Goal: Book appointment/travel/reservation

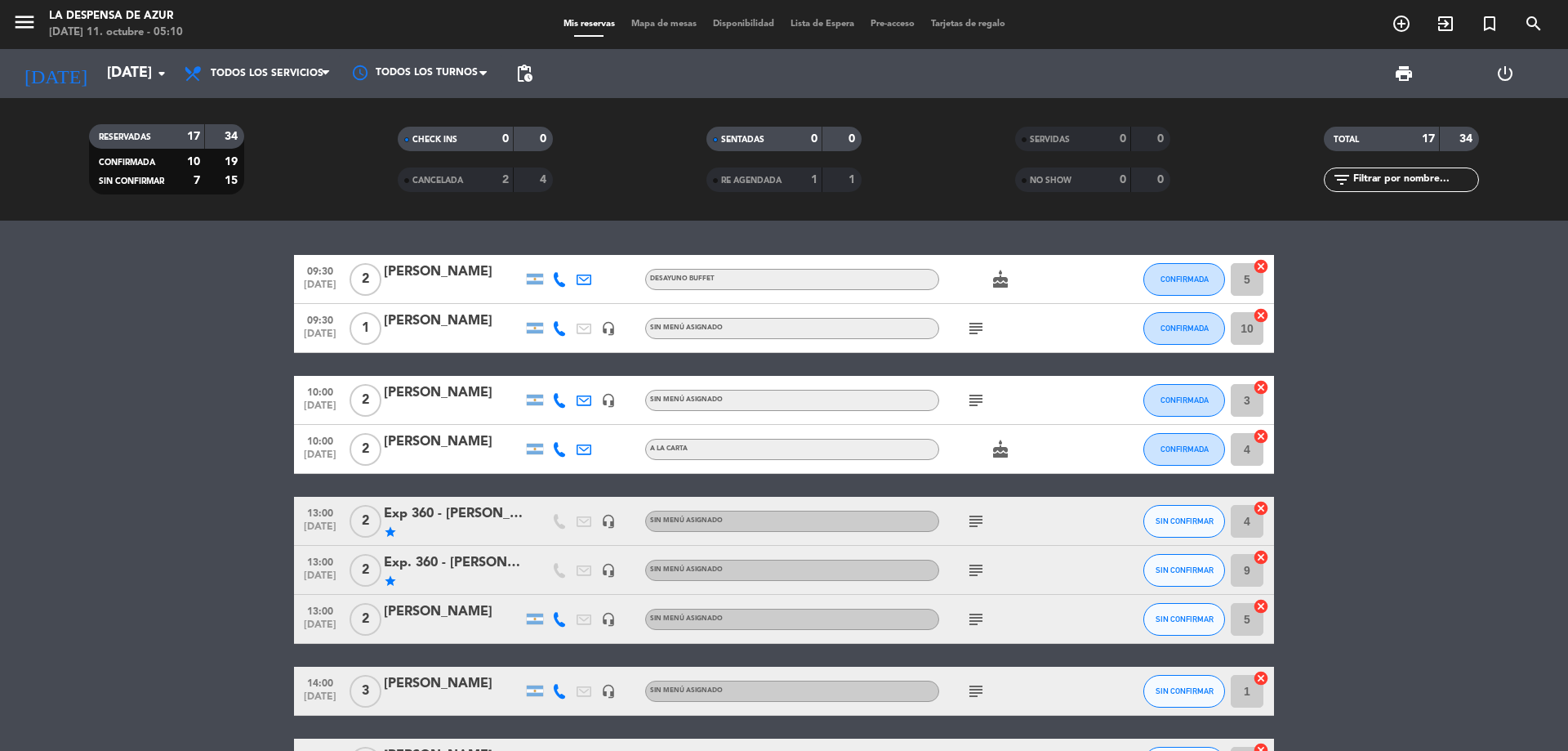
click at [237, 276] on bookings-row "09:30 [DATE] 2 [PERSON_NAME] Buffet cake CONFIRMADA 5 cancel 09:30 [DATE] 1 [PE…" at bounding box center [784, 763] width 1568 height 1016
click at [1394, 32] on icon "add_circle_outline" at bounding box center [1401, 24] width 20 height 20
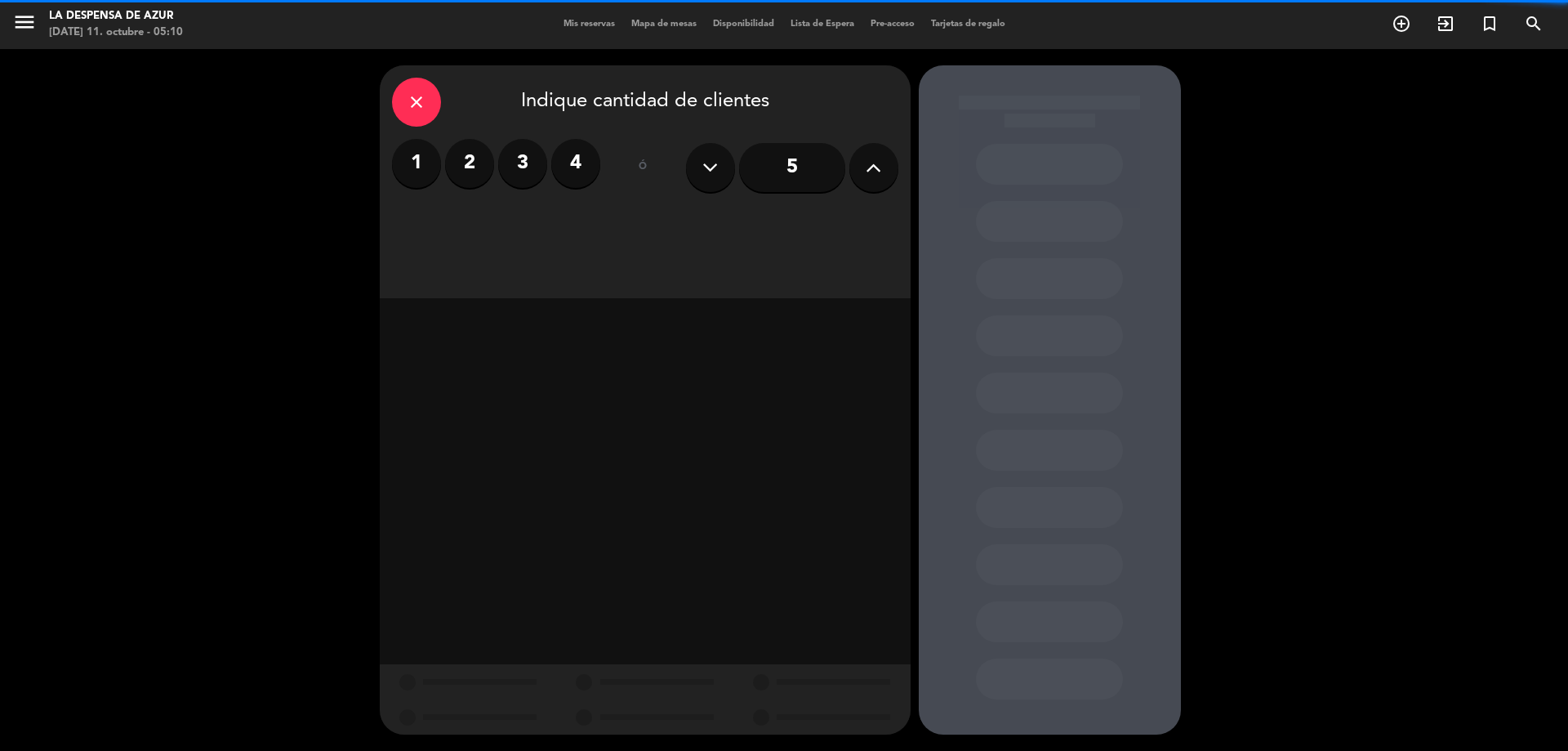
click at [436, 170] on label "1" at bounding box center [416, 163] width 49 height 49
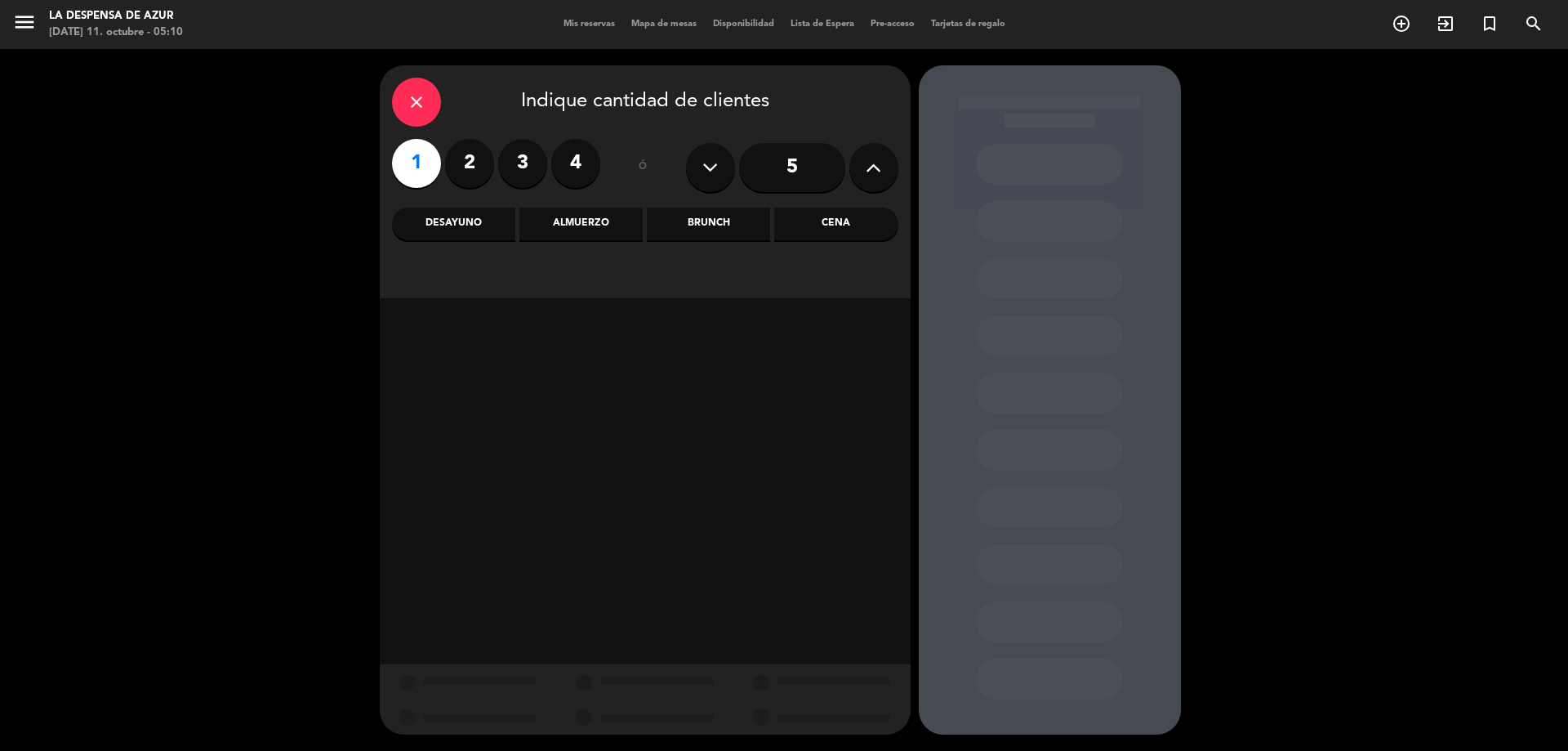
click at [497, 226] on div "Desayuno" at bounding box center [453, 224] width 123 height 33
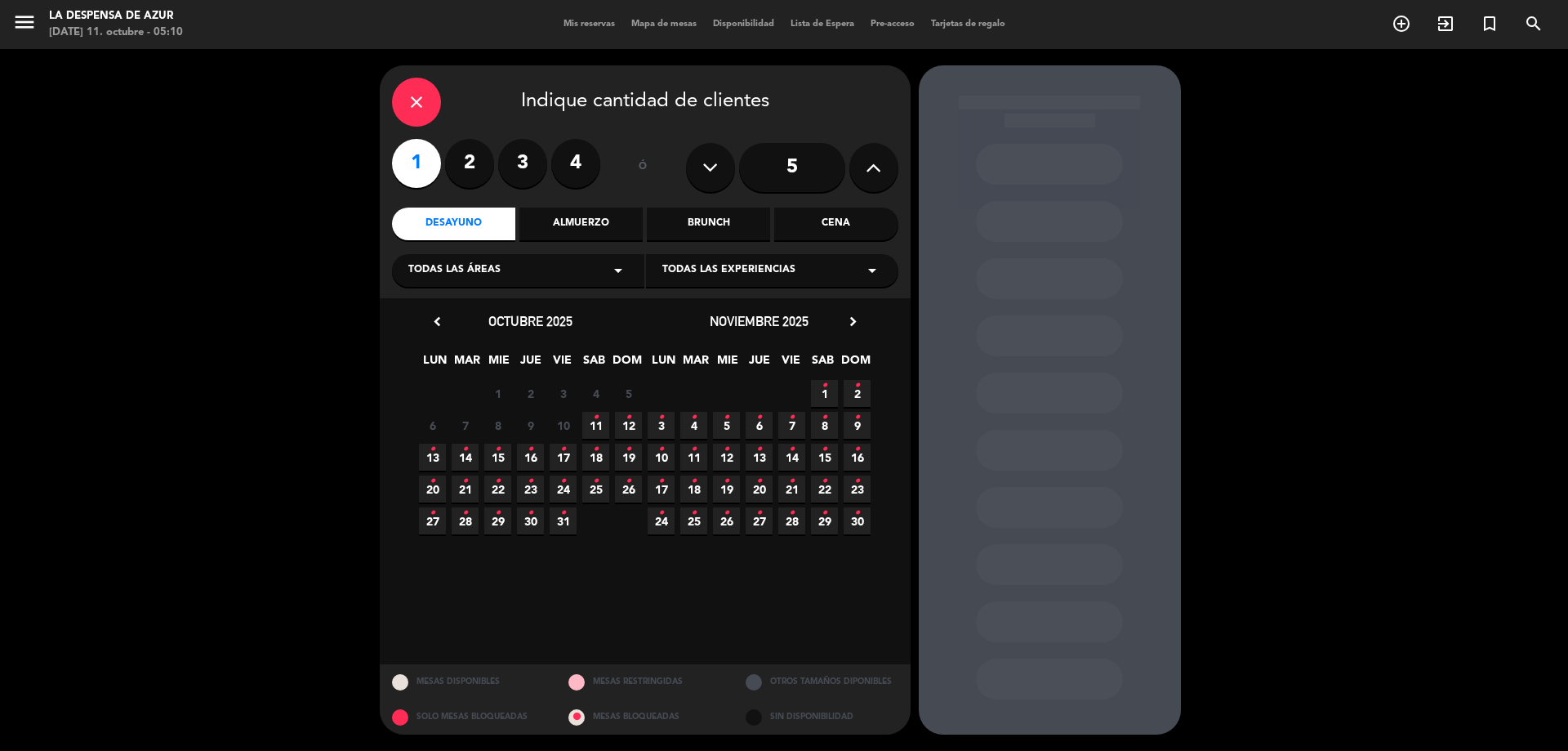
click at [604, 423] on span "11 •" at bounding box center [596, 426] width 27 height 27
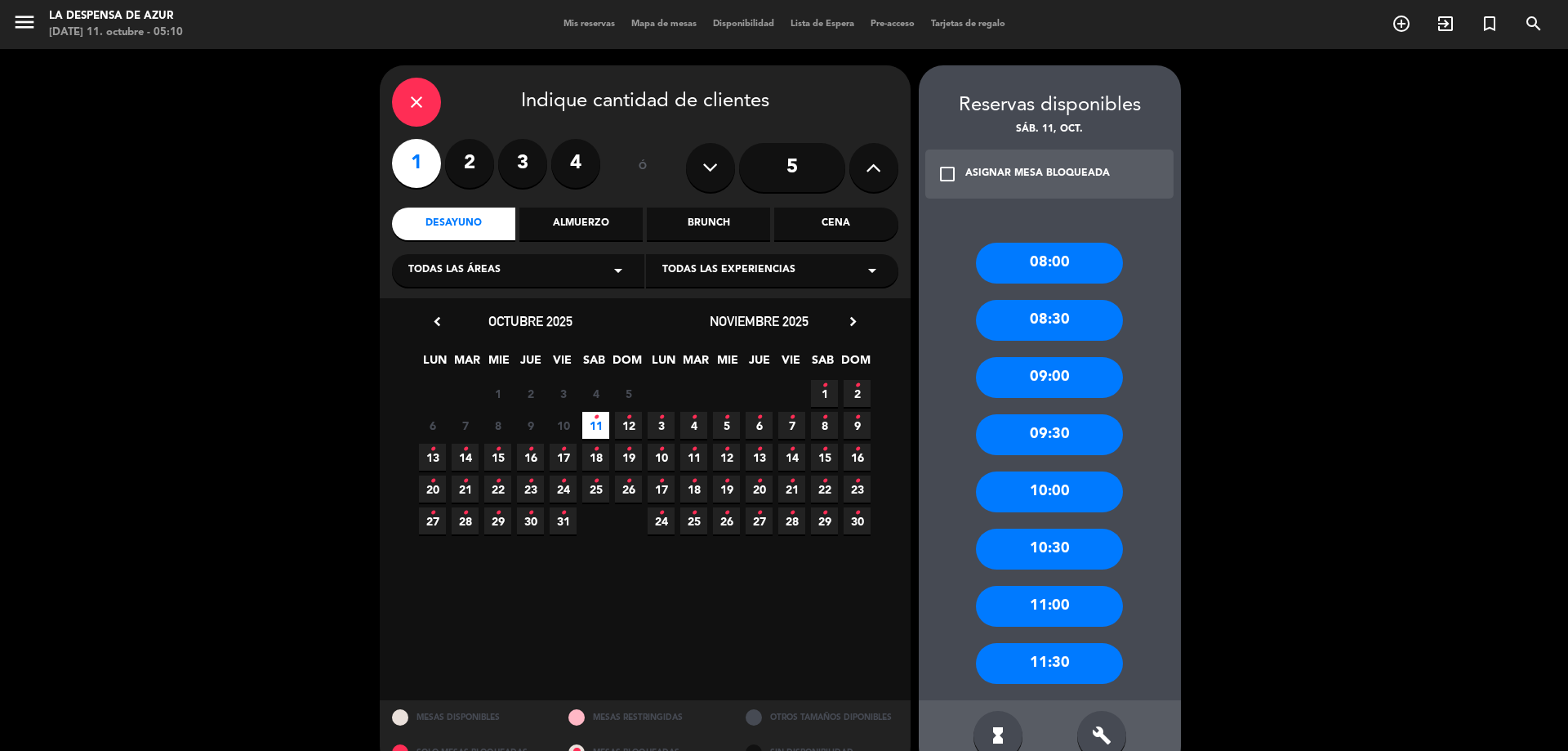
click at [1037, 474] on div "10:00" at bounding box center [1049, 491] width 147 height 41
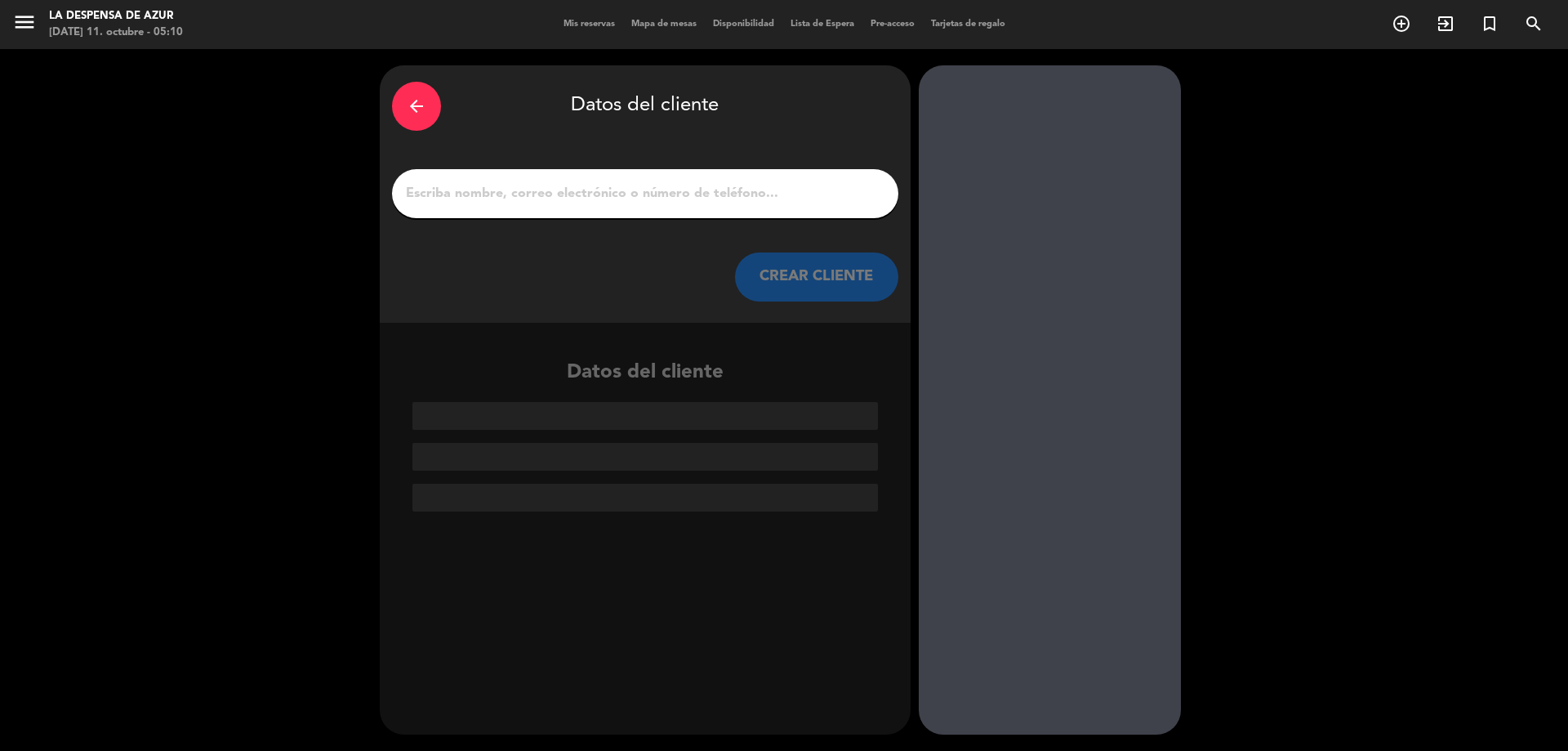
click at [426, 108] on div "arrow_back" at bounding box center [416, 107] width 49 height 49
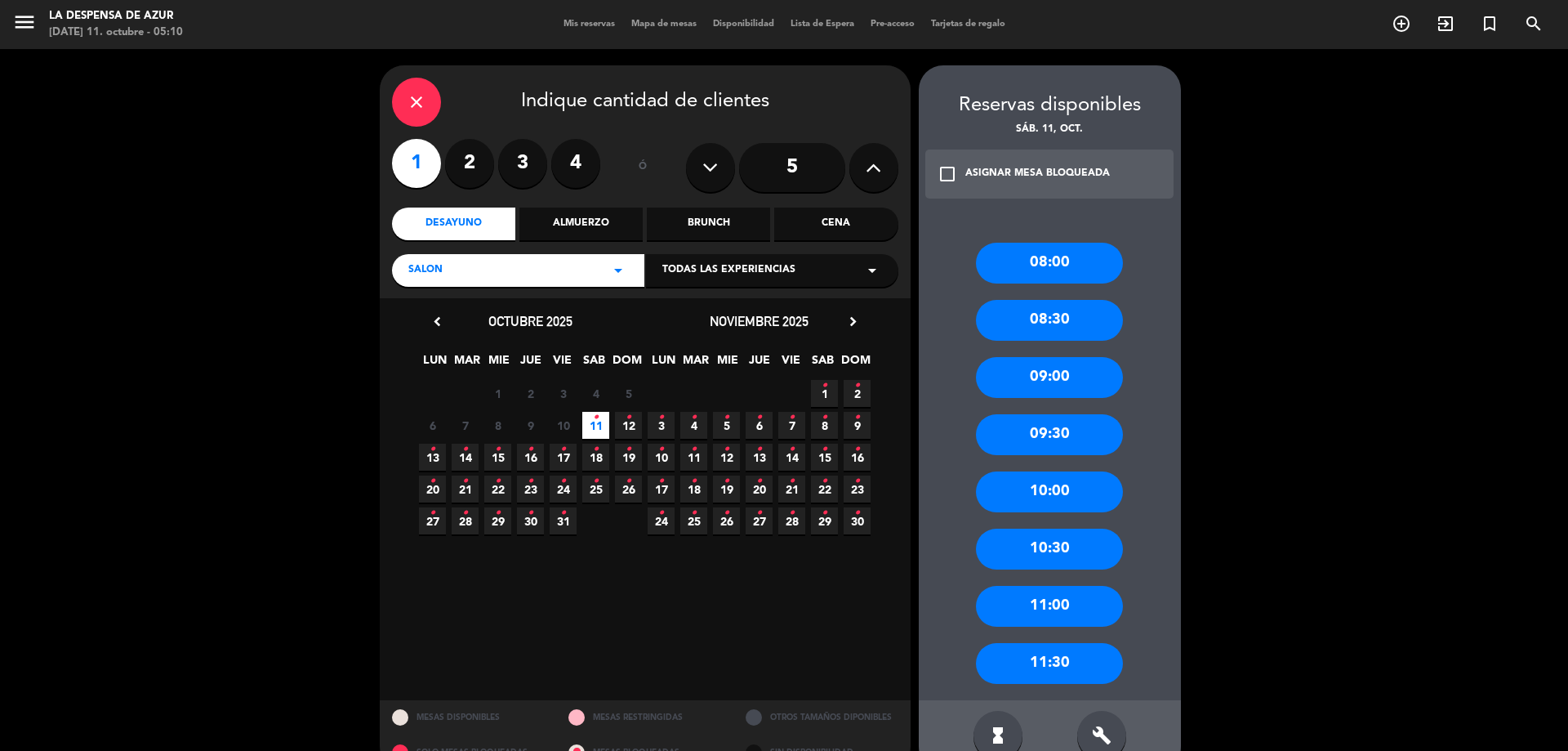
drag, startPoint x: 1077, startPoint y: 494, endPoint x: 1111, endPoint y: 510, distance: 37.6
click at [1076, 494] on div "10:00" at bounding box center [1049, 491] width 147 height 41
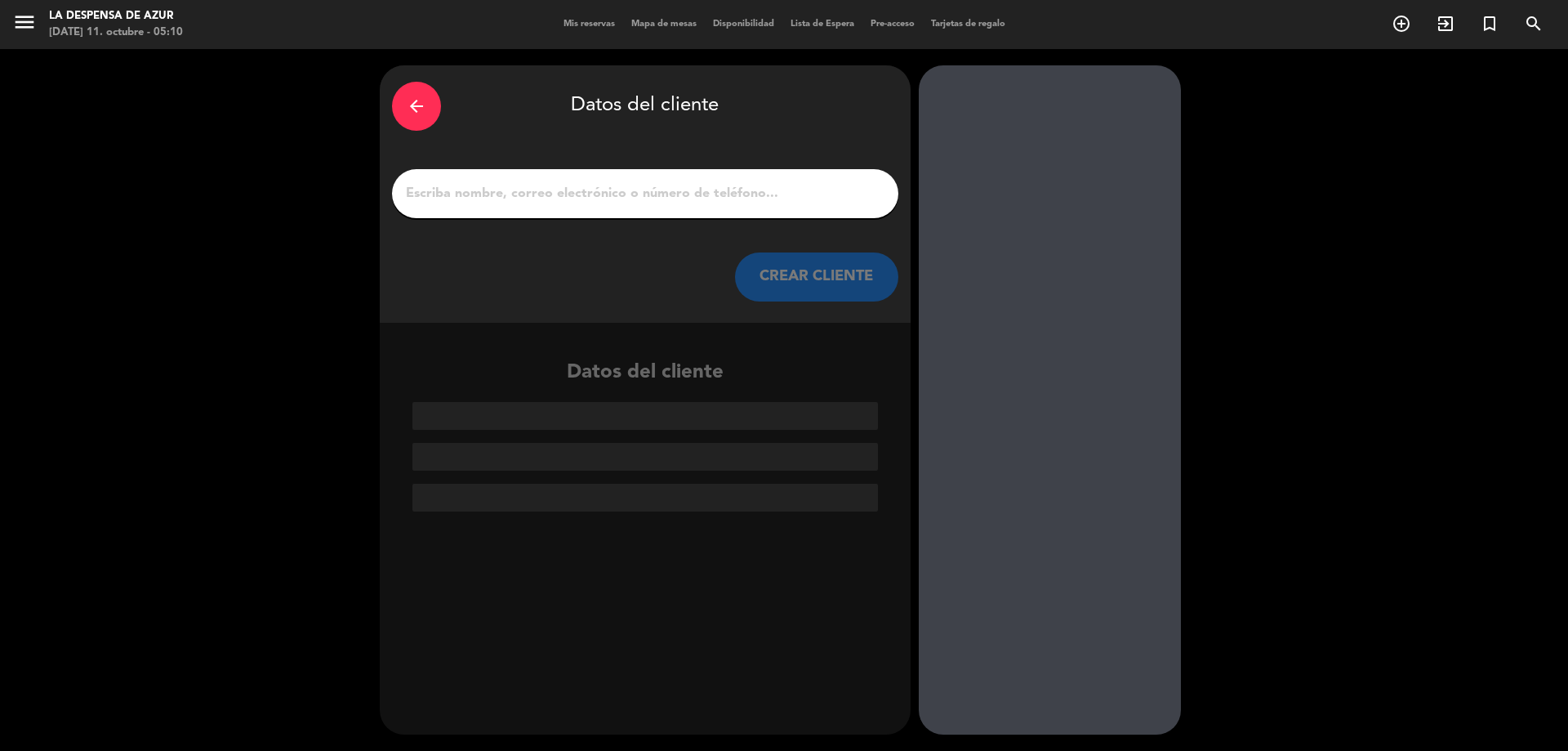
click at [642, 192] on input "1" at bounding box center [645, 193] width 482 height 23
paste input "[PERSON_NAME] // 3512705892 // V22175"
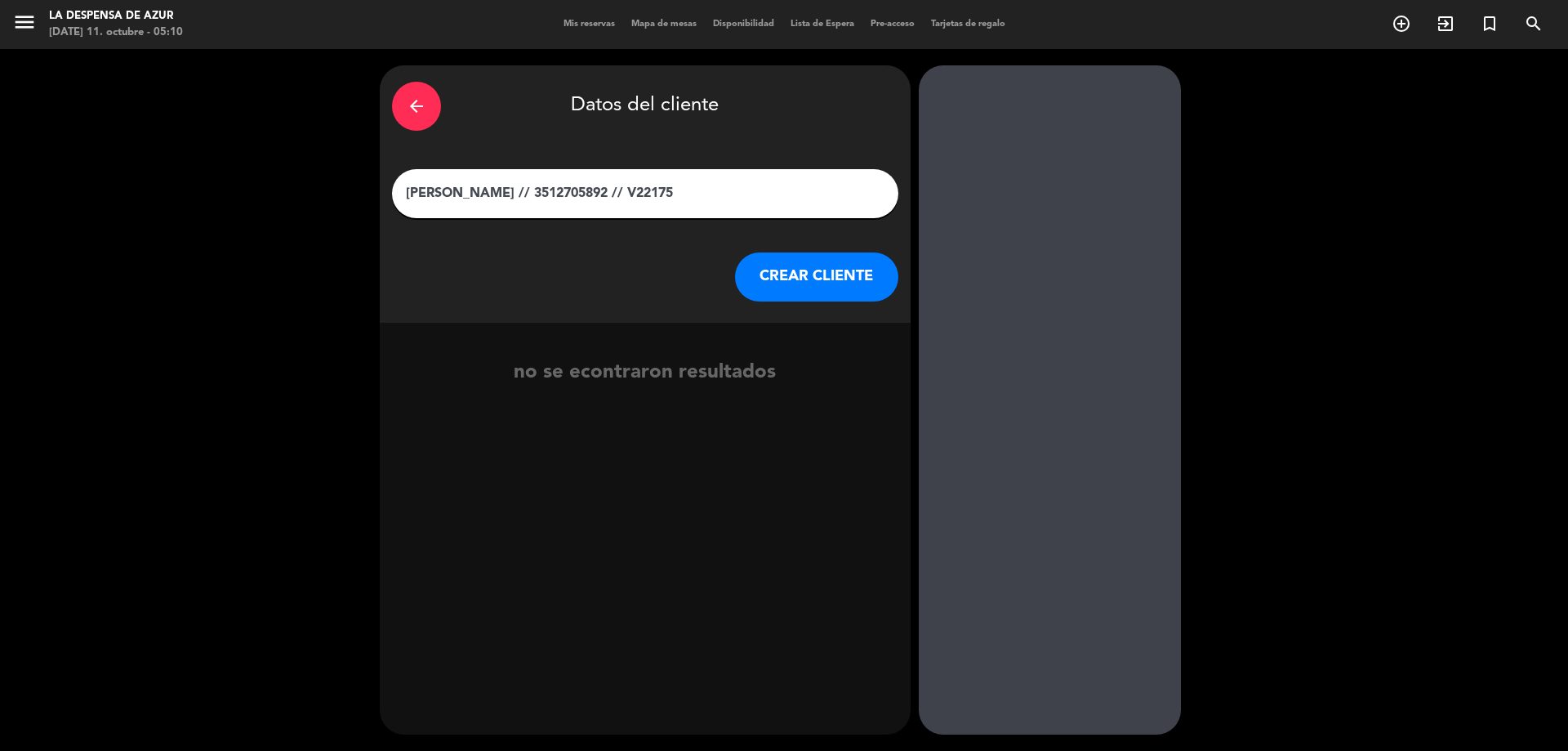
click at [468, 194] on input "[PERSON_NAME] // 3512705892 // V22175" at bounding box center [645, 193] width 482 height 23
drag, startPoint x: 455, startPoint y: 188, endPoint x: 699, endPoint y: 193, distance: 244.1
click at [699, 193] on input "[PERSON_NAME] // 3512705892 // V22175" at bounding box center [645, 193] width 482 height 23
type input "[PERSON_NAME]"
click at [789, 280] on button "CREAR CLIENTE" at bounding box center [816, 277] width 163 height 49
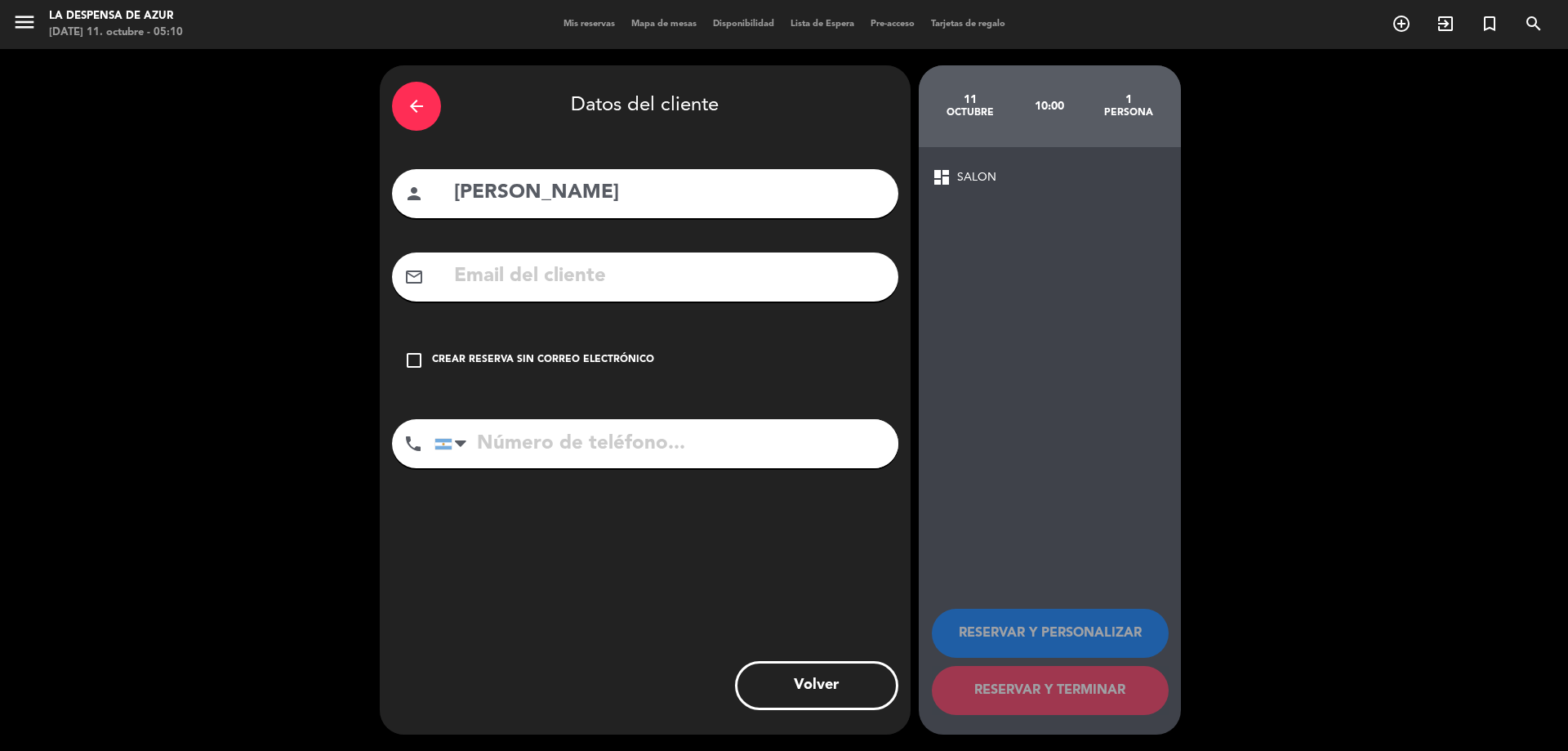
click at [414, 371] on div "check_box_outline_blank Crear reserva sin correo electrónico" at bounding box center [645, 360] width 507 height 49
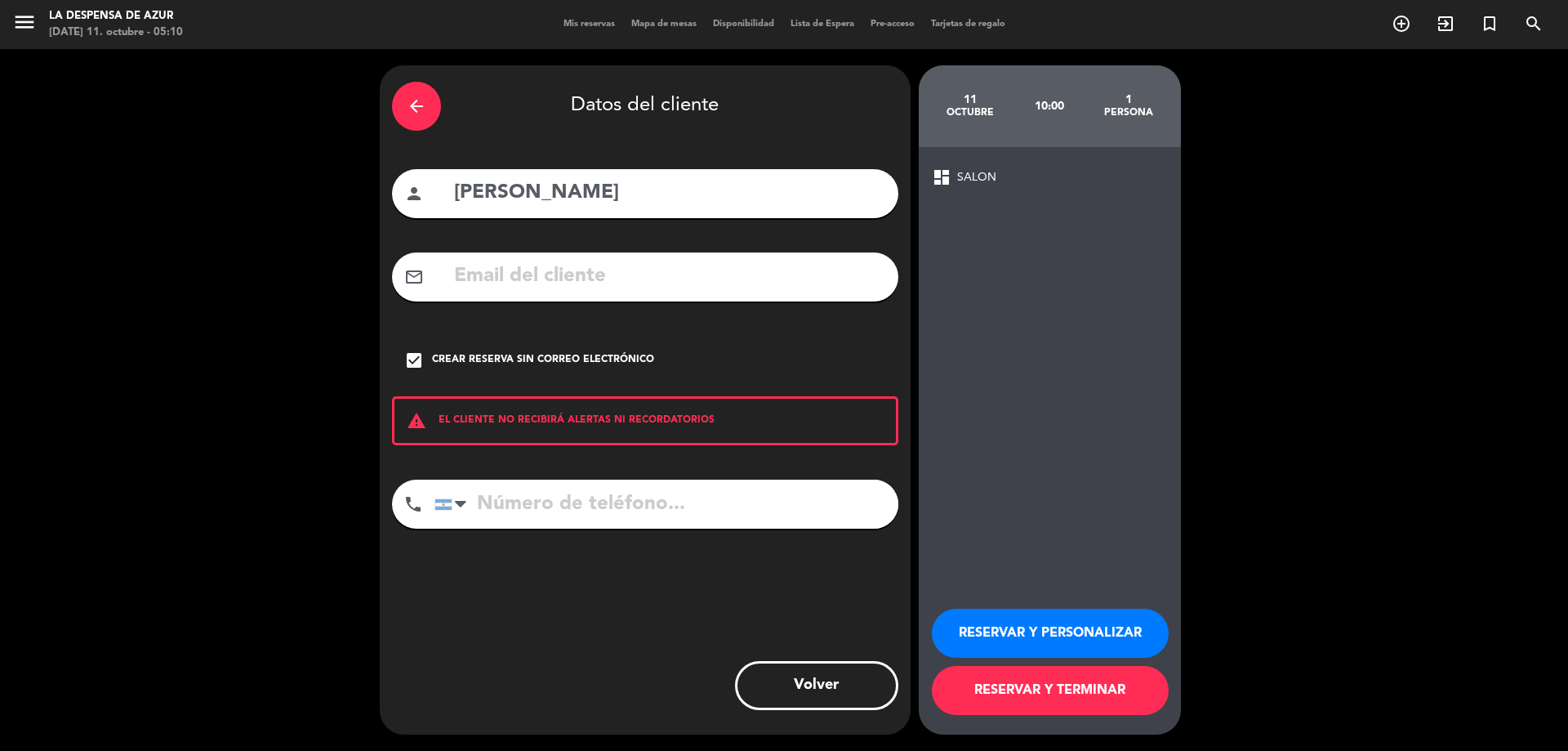
click at [523, 492] on input "tel" at bounding box center [666, 504] width 464 height 49
paste input "// 3512705892 // V22175"
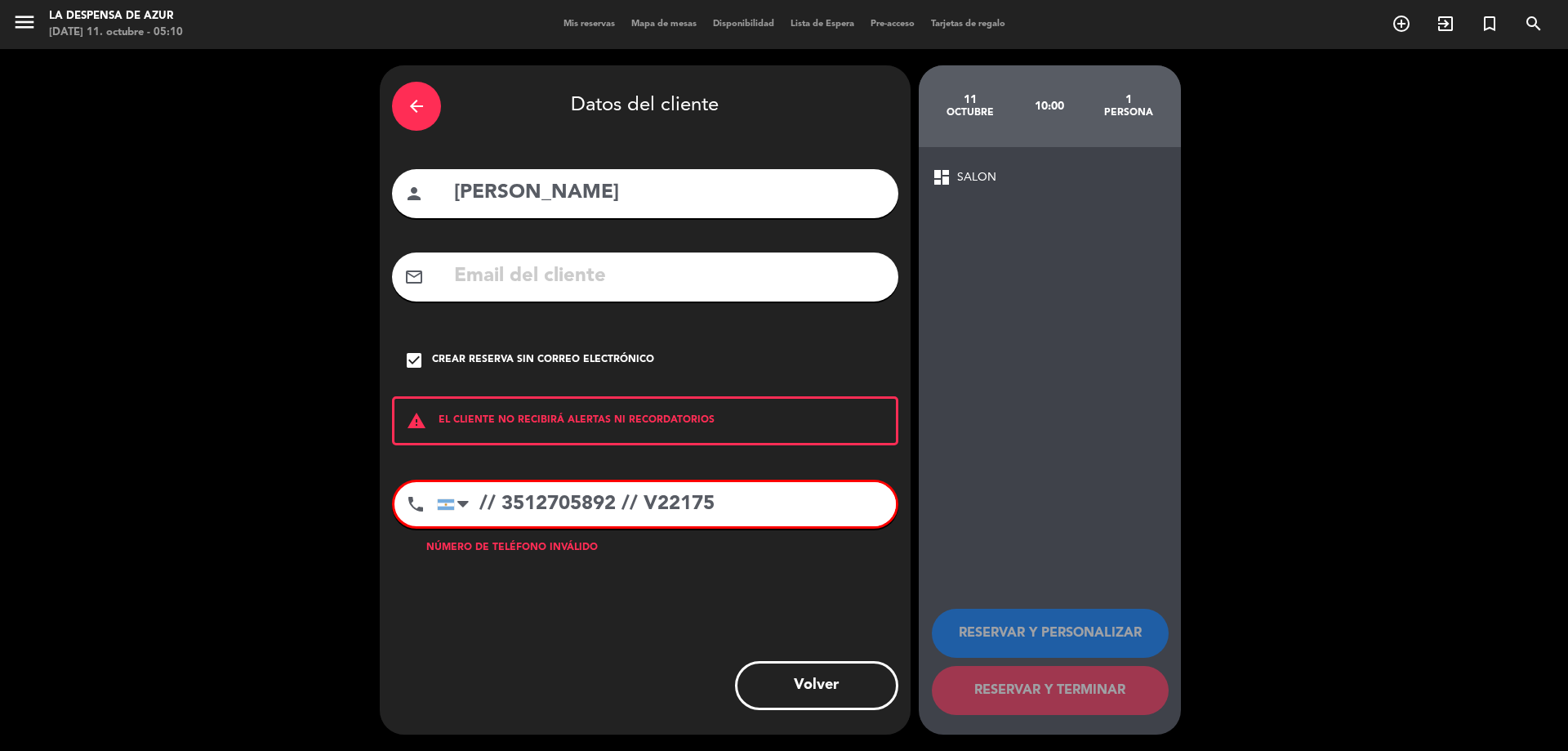
click at [500, 504] on input "// 3512705892 // V22175" at bounding box center [666, 504] width 459 height 44
click at [507, 499] on input "// 3512705892 // V22175" at bounding box center [666, 504] width 459 height 44
drag, startPoint x: 493, startPoint y: 490, endPoint x: 502, endPoint y: 497, distance: 11.4
click at [495, 491] on input "// 3512705892 // V22175" at bounding box center [666, 504] width 459 height 44
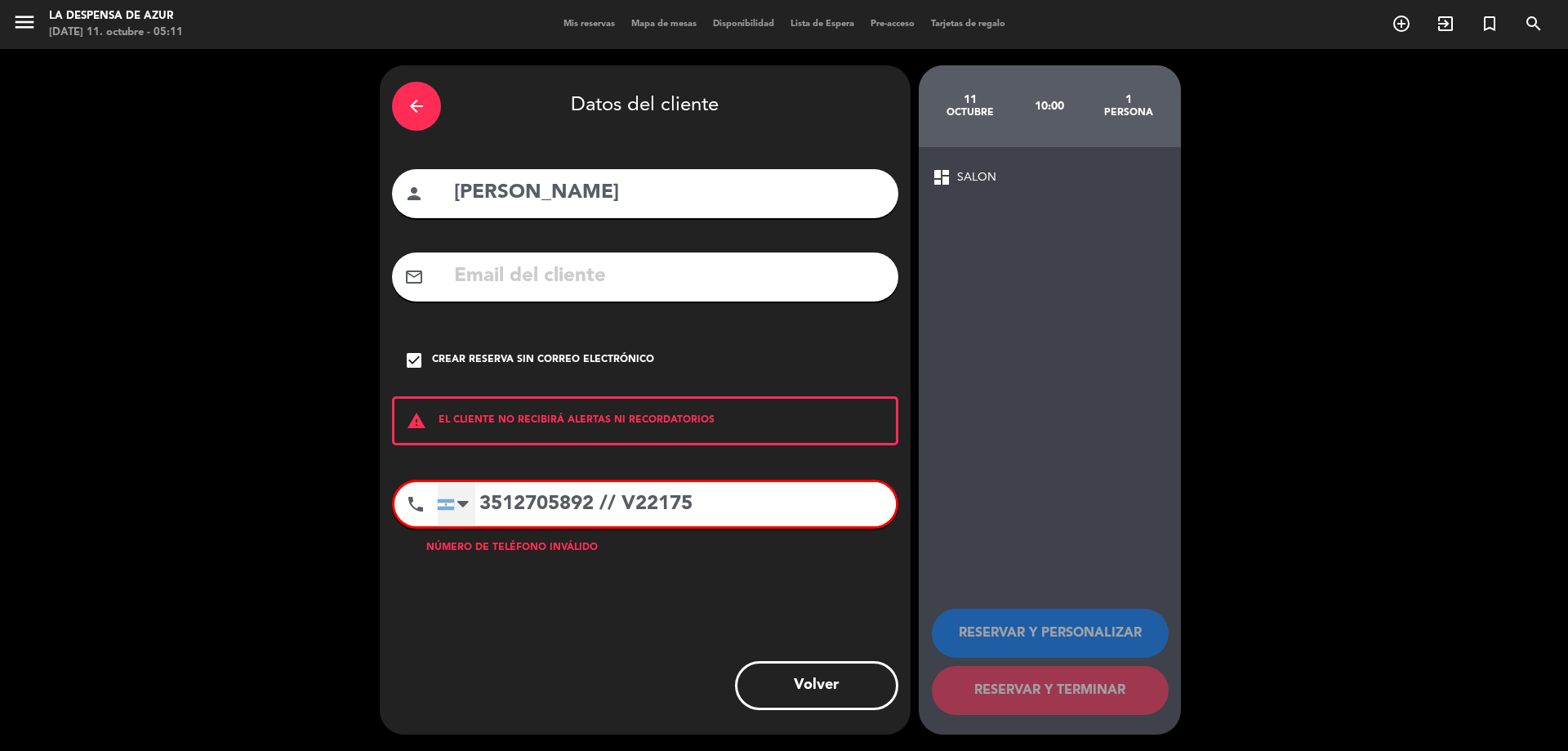
drag, startPoint x: 502, startPoint y: 497, endPoint x: 469, endPoint y: 497, distance: 33.0
click at [469, 497] on div "[GEOGRAPHIC_DATA] +1 [GEOGRAPHIC_DATA] +44 [GEOGRAPHIC_DATA] ([GEOGRAPHIC_DATA]…" at bounding box center [666, 504] width 459 height 44
drag, startPoint x: 600, startPoint y: 499, endPoint x: 742, endPoint y: 517, distance: 143.1
click at [742, 517] on input "3512705892 // V22175" at bounding box center [666, 504] width 459 height 44
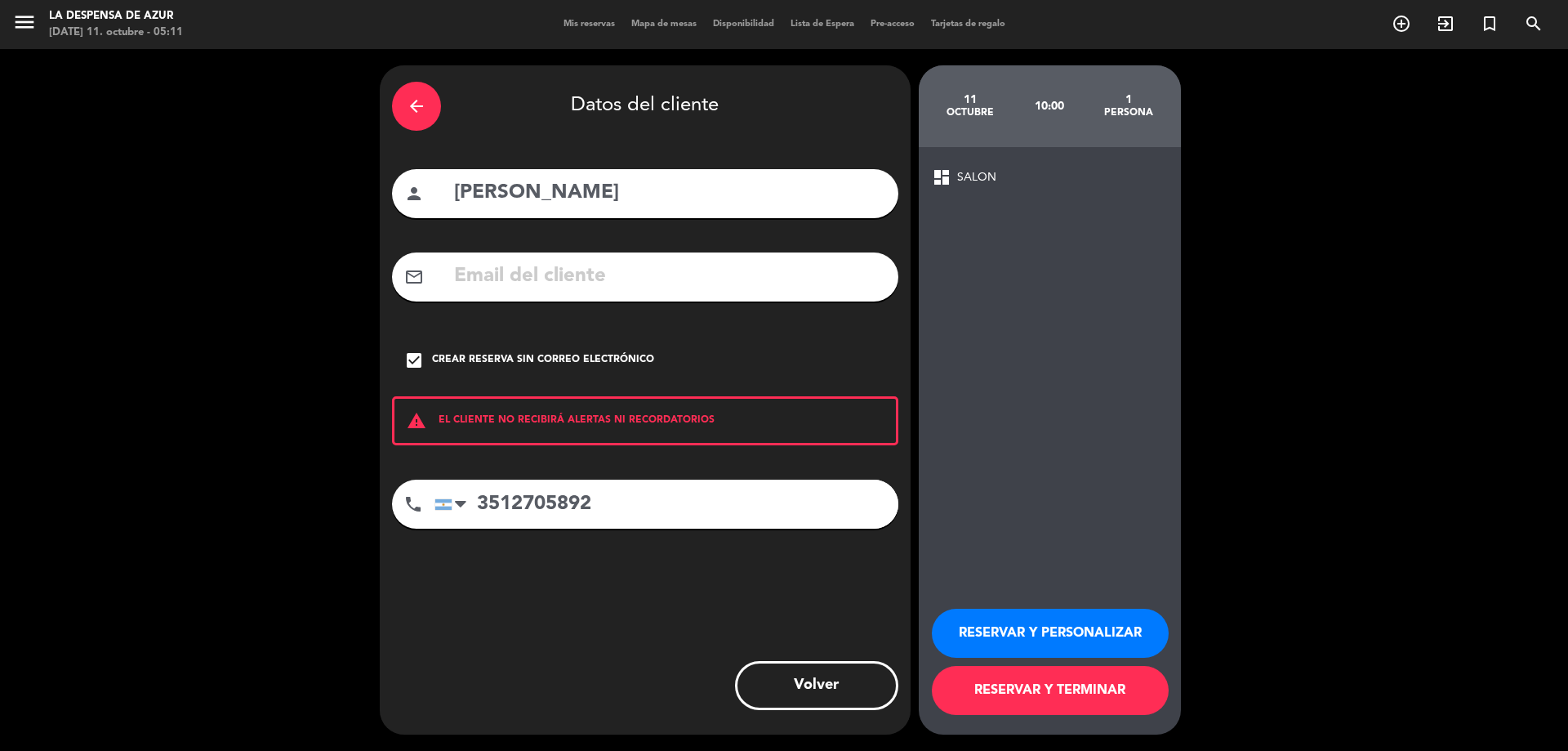
type input "3512705892"
drag, startPoint x: 1020, startPoint y: 621, endPoint x: 998, endPoint y: 605, distance: 27.2
click at [1019, 621] on button "RESERVAR Y PERSONALIZAR" at bounding box center [1050, 633] width 237 height 49
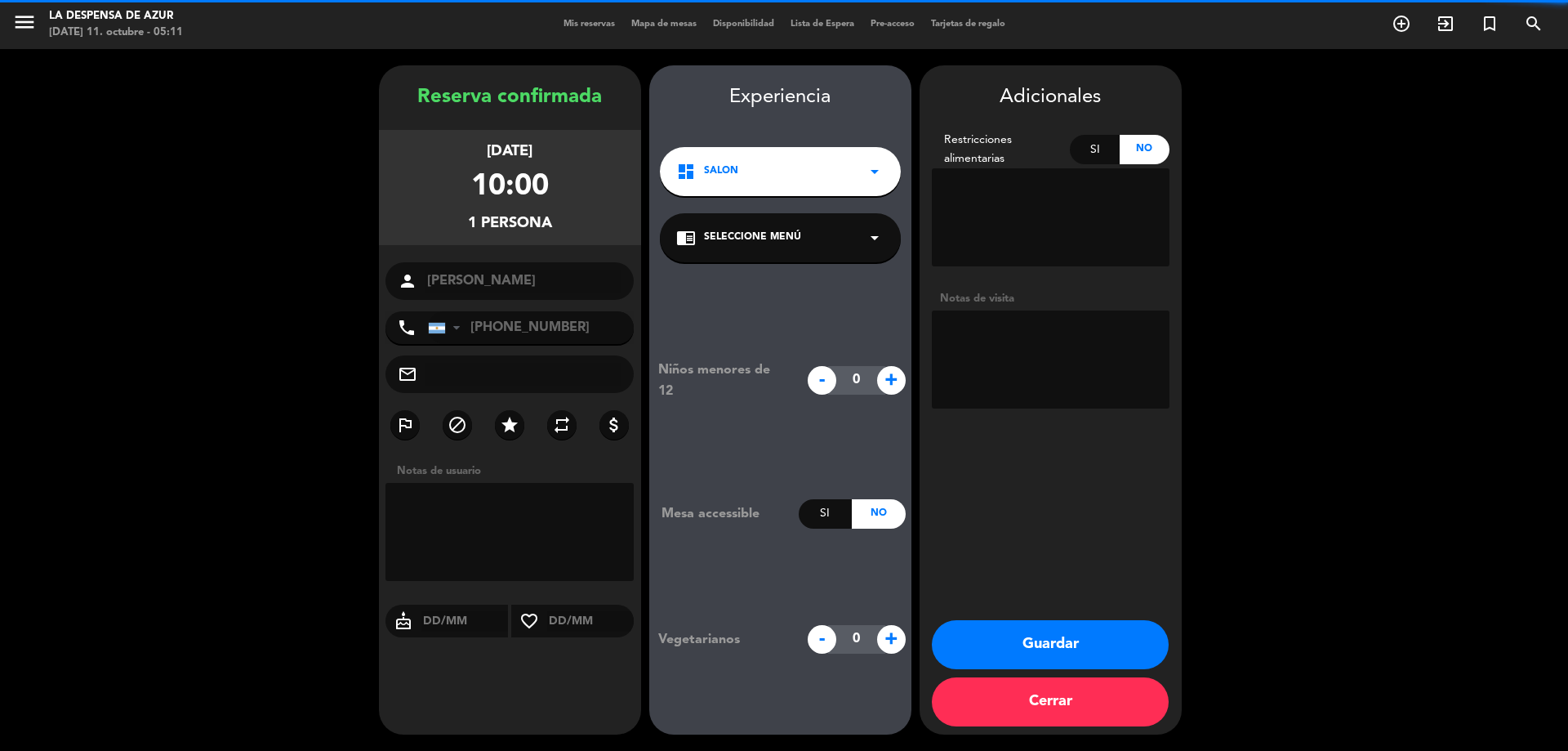
click at [1019, 334] on textarea at bounding box center [1050, 360] width 238 height 98
paste textarea "// V22175"
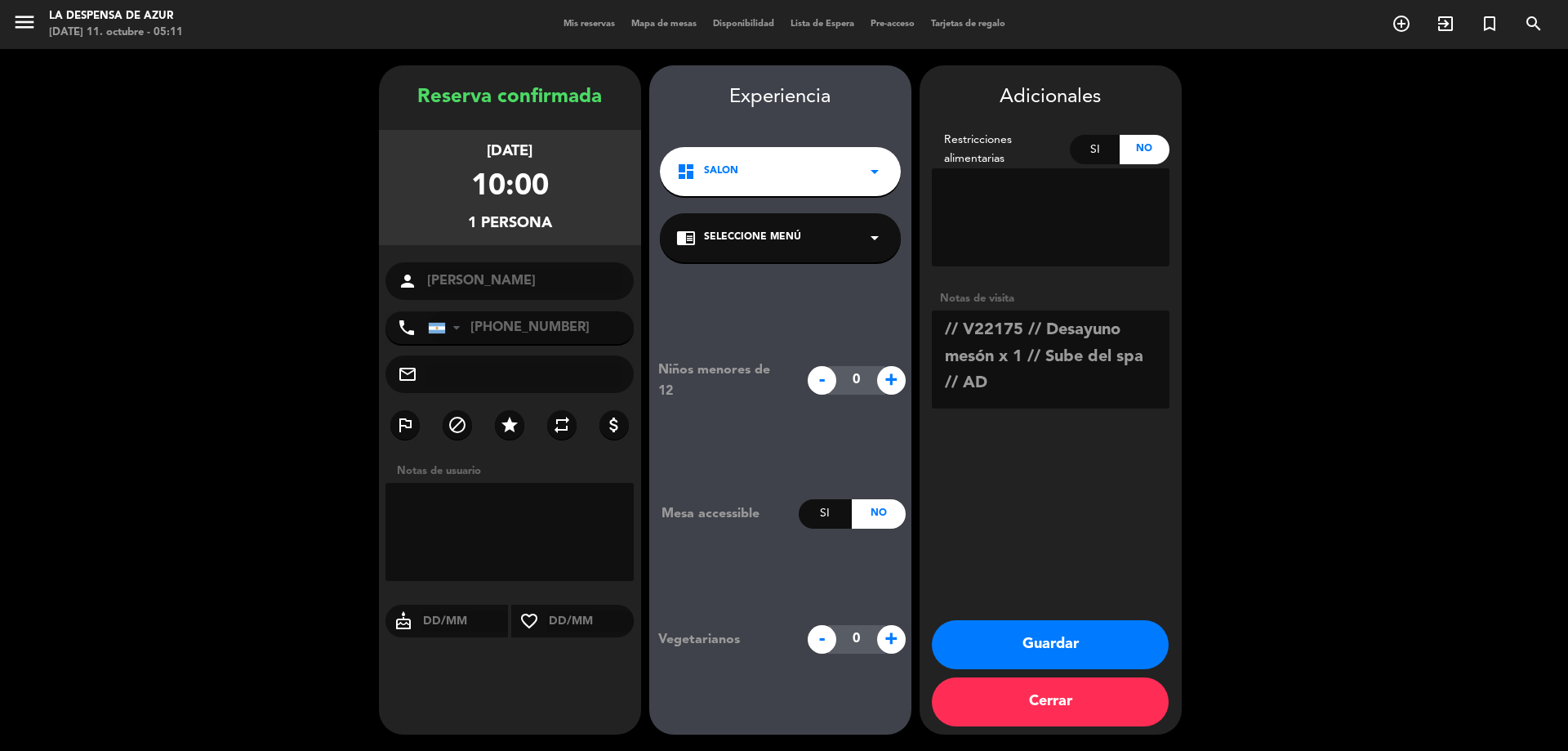
type textarea "// V22175 // Desayuno mesón x 1 // Sube del spa // AD"
click at [855, 252] on div "chrome_reader_mode Seleccione Menú arrow_drop_down" at bounding box center [780, 238] width 241 height 49
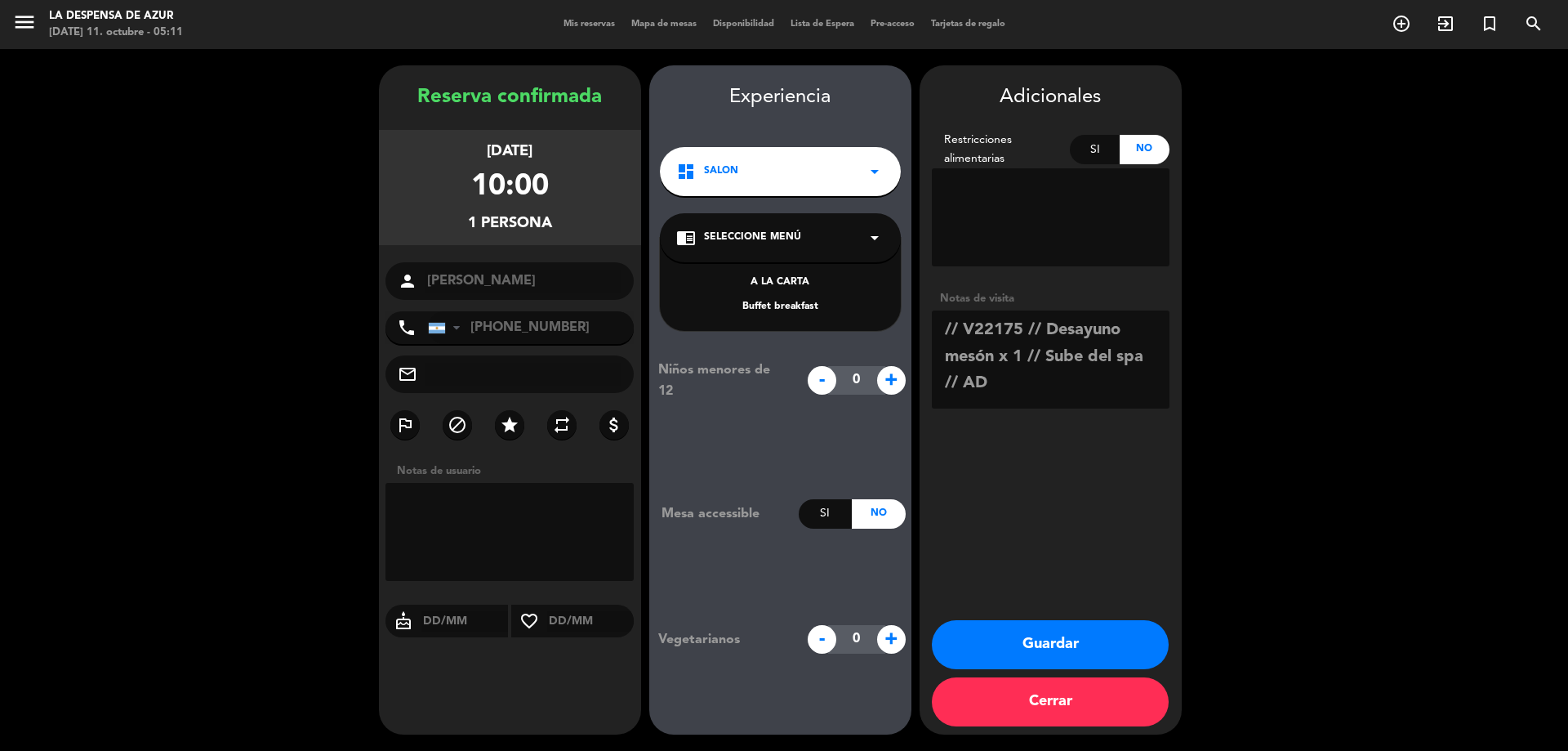
click at [791, 311] on div "Buffet breakfast" at bounding box center [780, 307] width 209 height 16
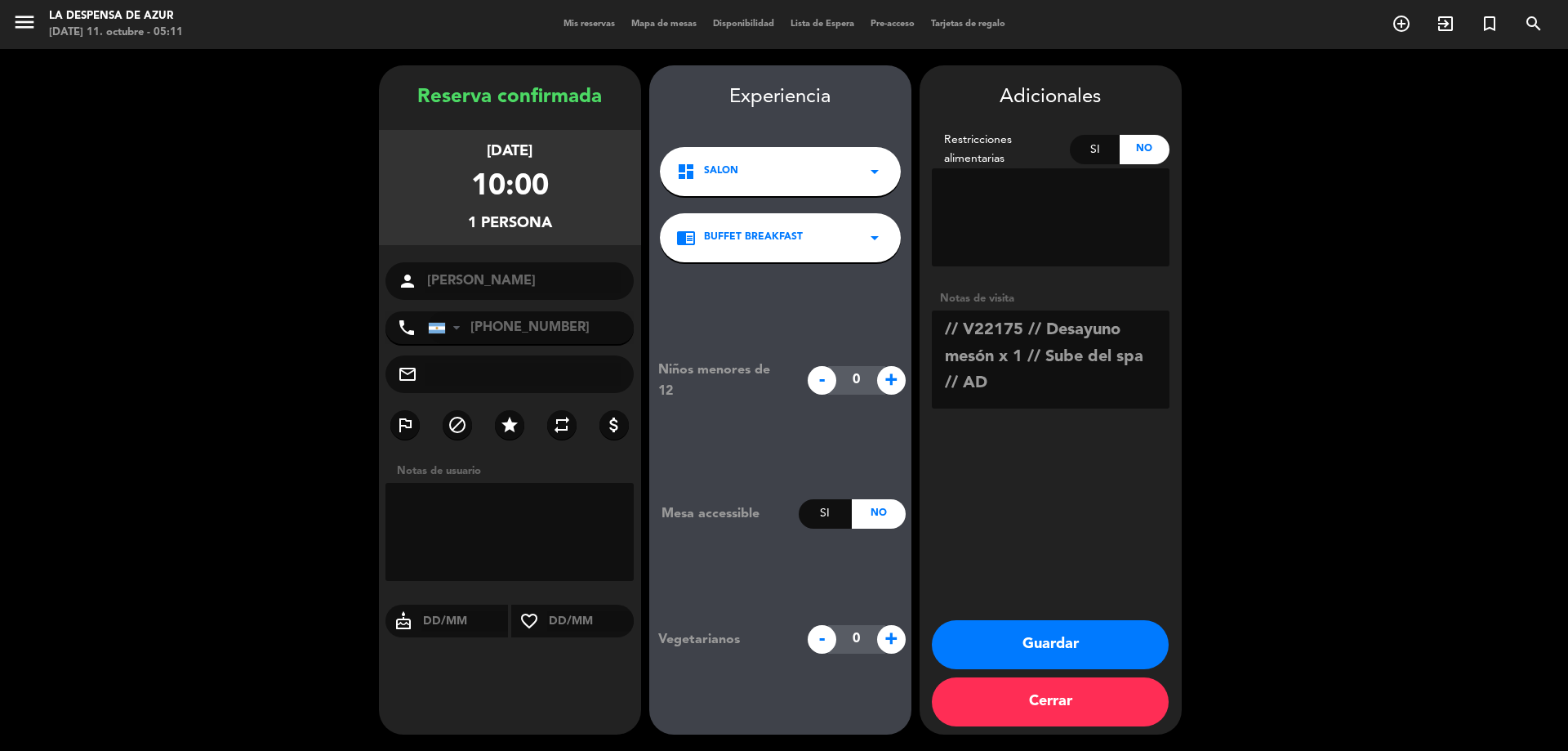
click at [1045, 633] on button "Guardar" at bounding box center [1050, 644] width 237 height 49
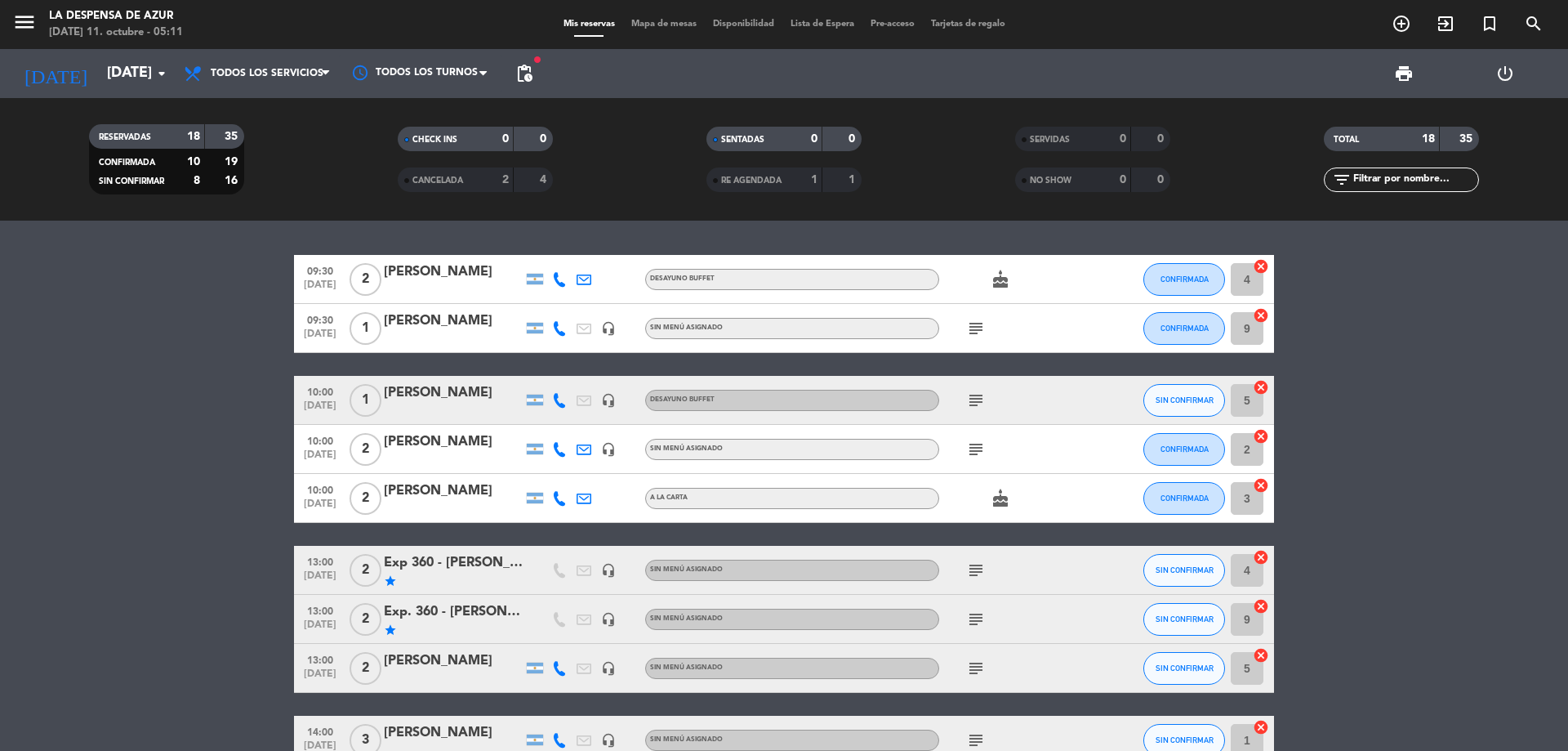
click at [477, 319] on div "[PERSON_NAME]" at bounding box center [453, 321] width 138 height 21
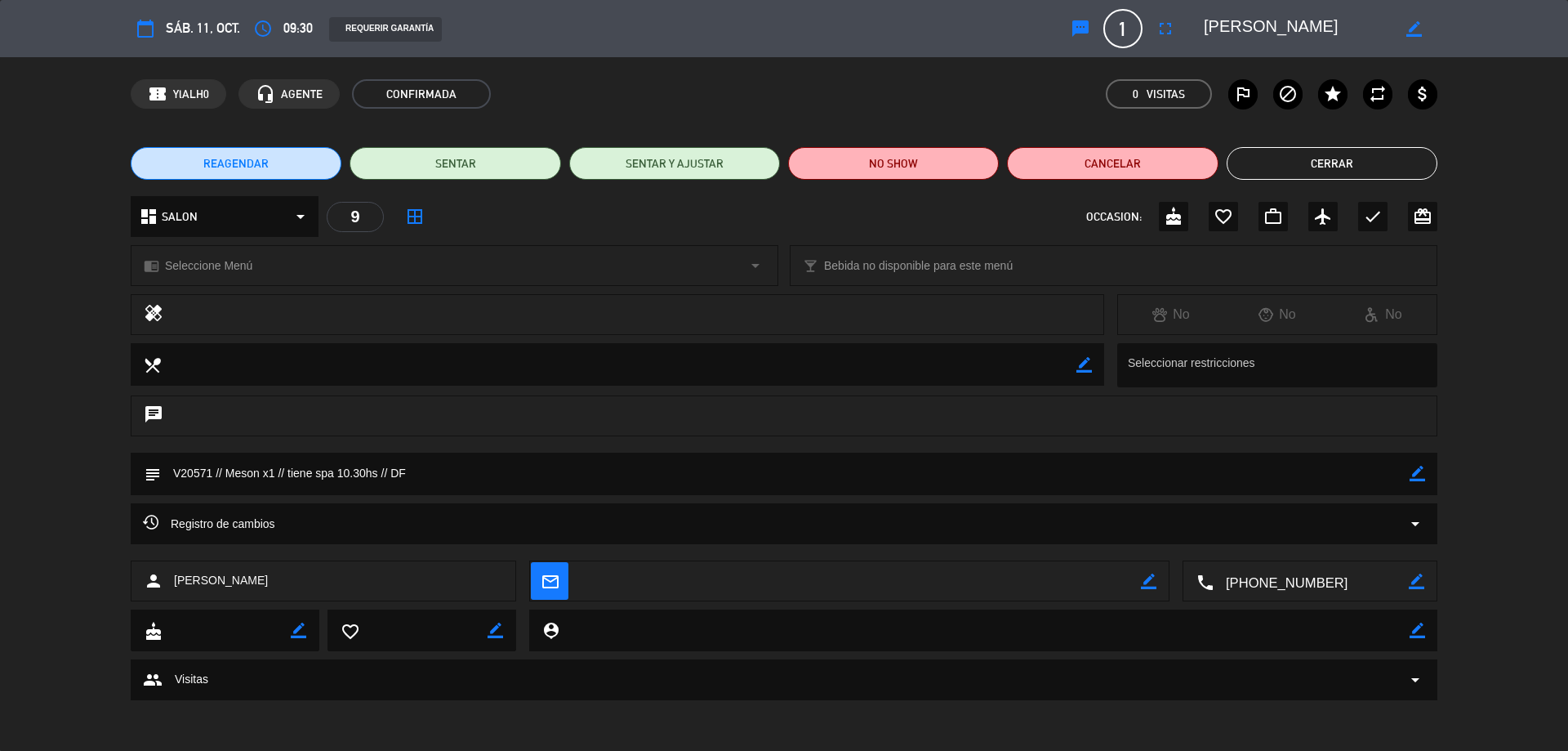
click at [1412, 468] on icon "border_color" at bounding box center [1417, 473] width 15 height 15
click at [226, 483] on textarea at bounding box center [785, 473] width 1248 height 42
type textarea "V20571 // Desayuno Meson x1 // tiene spa 10.30hs // DF"
click at [1409, 472] on icon at bounding box center [1417, 473] width 15 height 15
click at [297, 272] on div "chrome_reader_mode Seleccione Menú arrow_drop_down" at bounding box center [454, 265] width 646 height 39
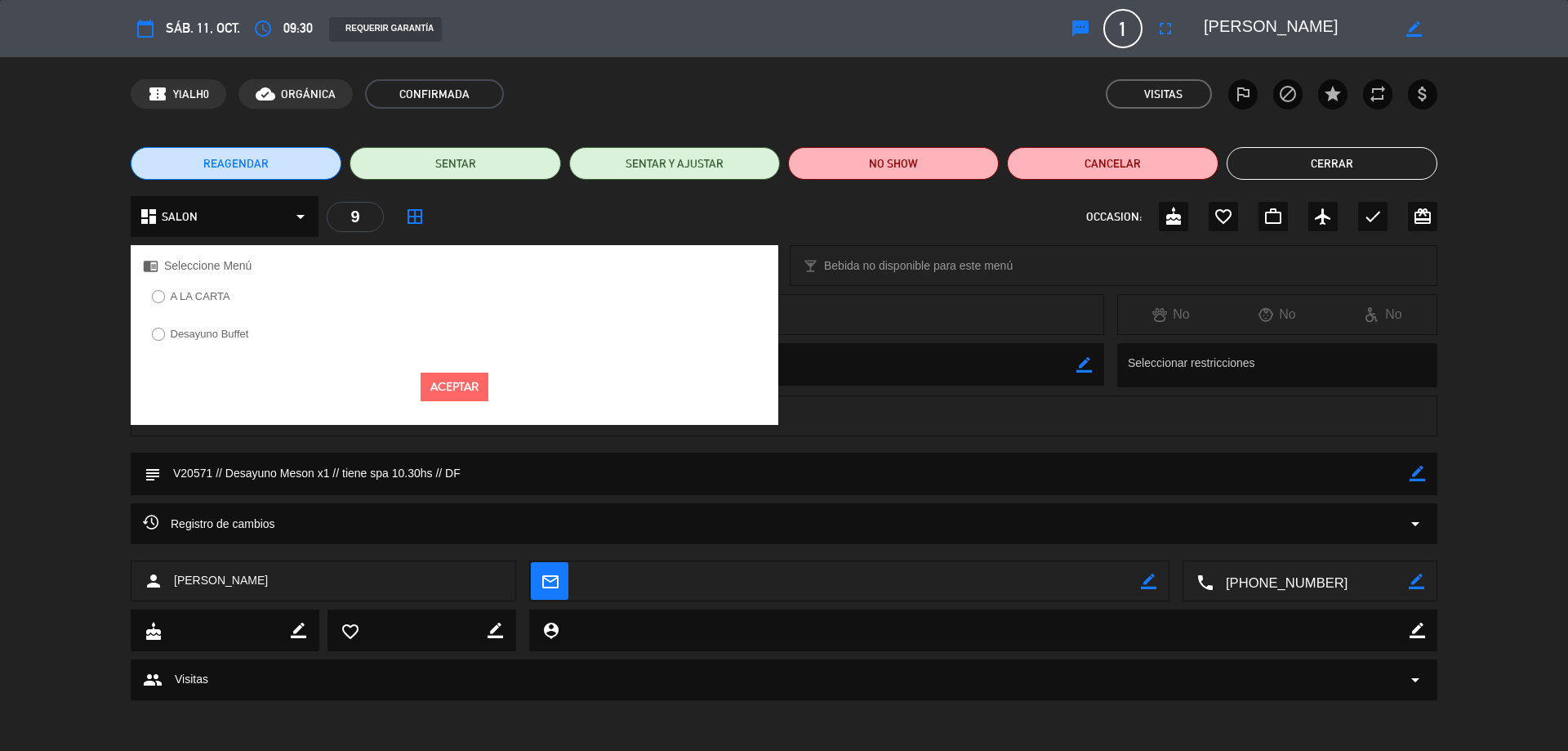
click at [265, 334] on div "Desayuno Buffet" at bounding box center [454, 339] width 648 height 32
drag, startPoint x: 214, startPoint y: 335, endPoint x: 248, endPoint y: 350, distance: 37.2
click at [220, 336] on label "Desayuno Buffet" at bounding box center [210, 334] width 78 height 11
click at [444, 395] on button "Aceptar" at bounding box center [455, 386] width 67 height 28
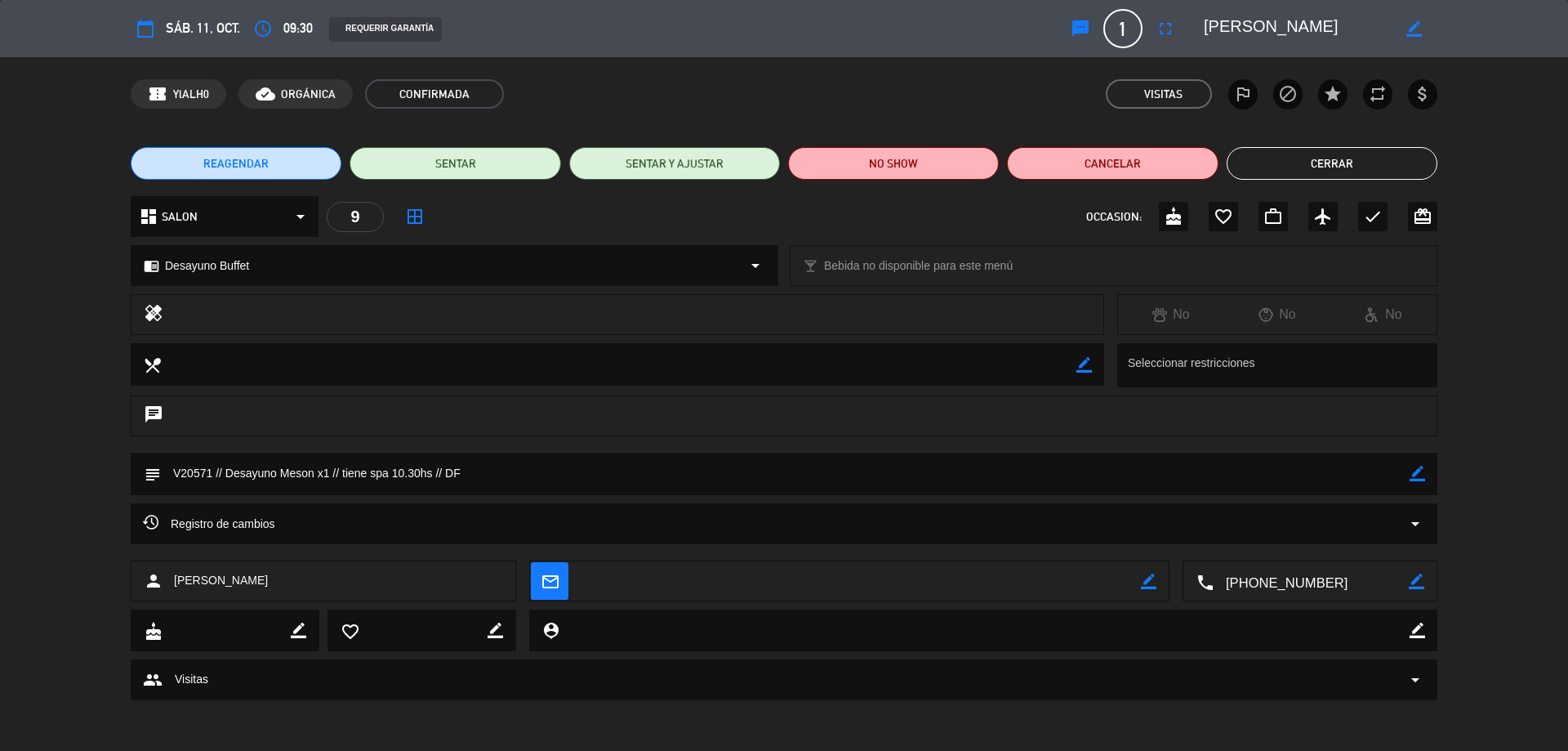
click at [1287, 170] on button "Cerrar" at bounding box center [1331, 163] width 210 height 33
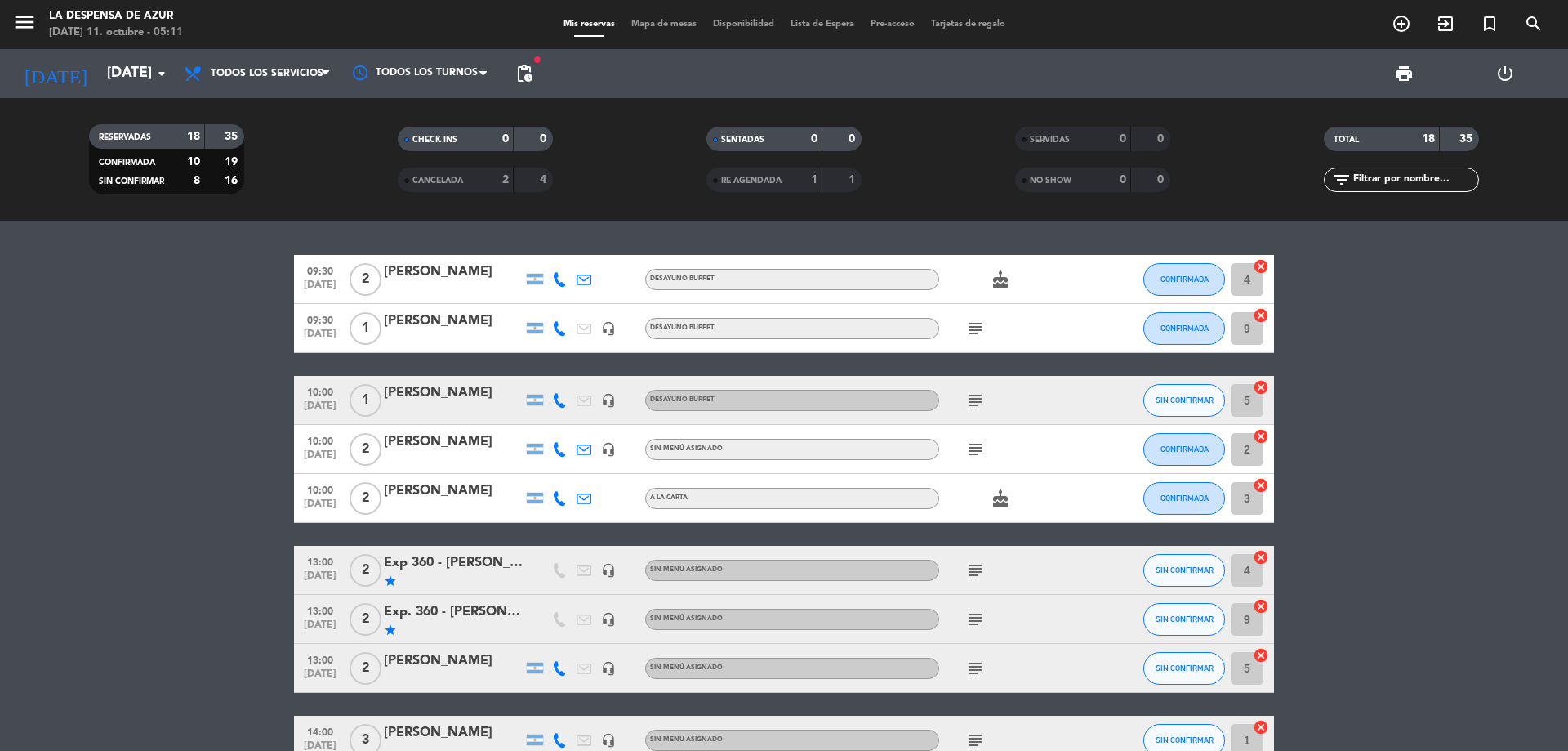
click at [456, 664] on div "[PERSON_NAME]" at bounding box center [453, 660] width 138 height 21
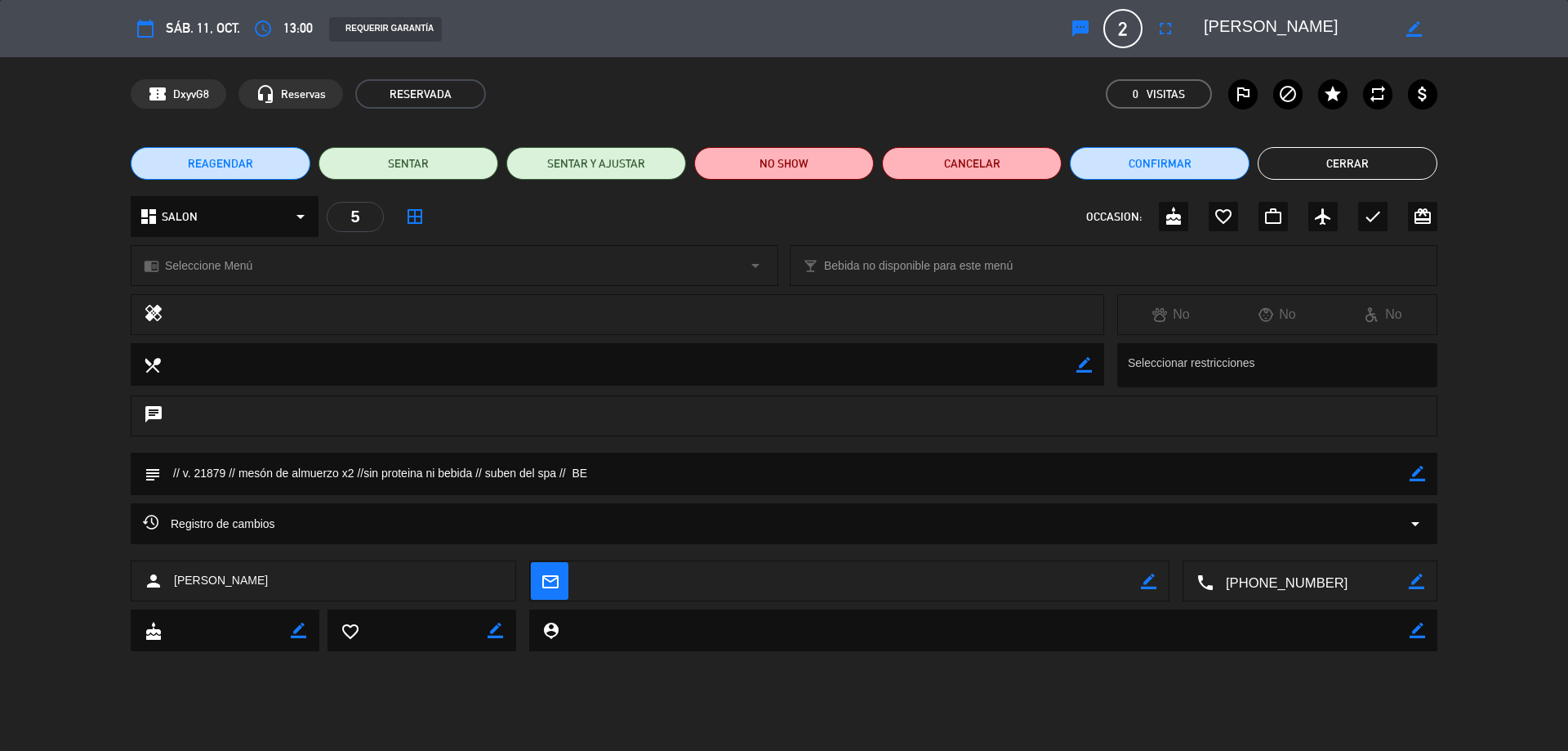
click at [448, 268] on div "chrome_reader_mode Seleccione Menú arrow_drop_down" at bounding box center [454, 265] width 646 height 39
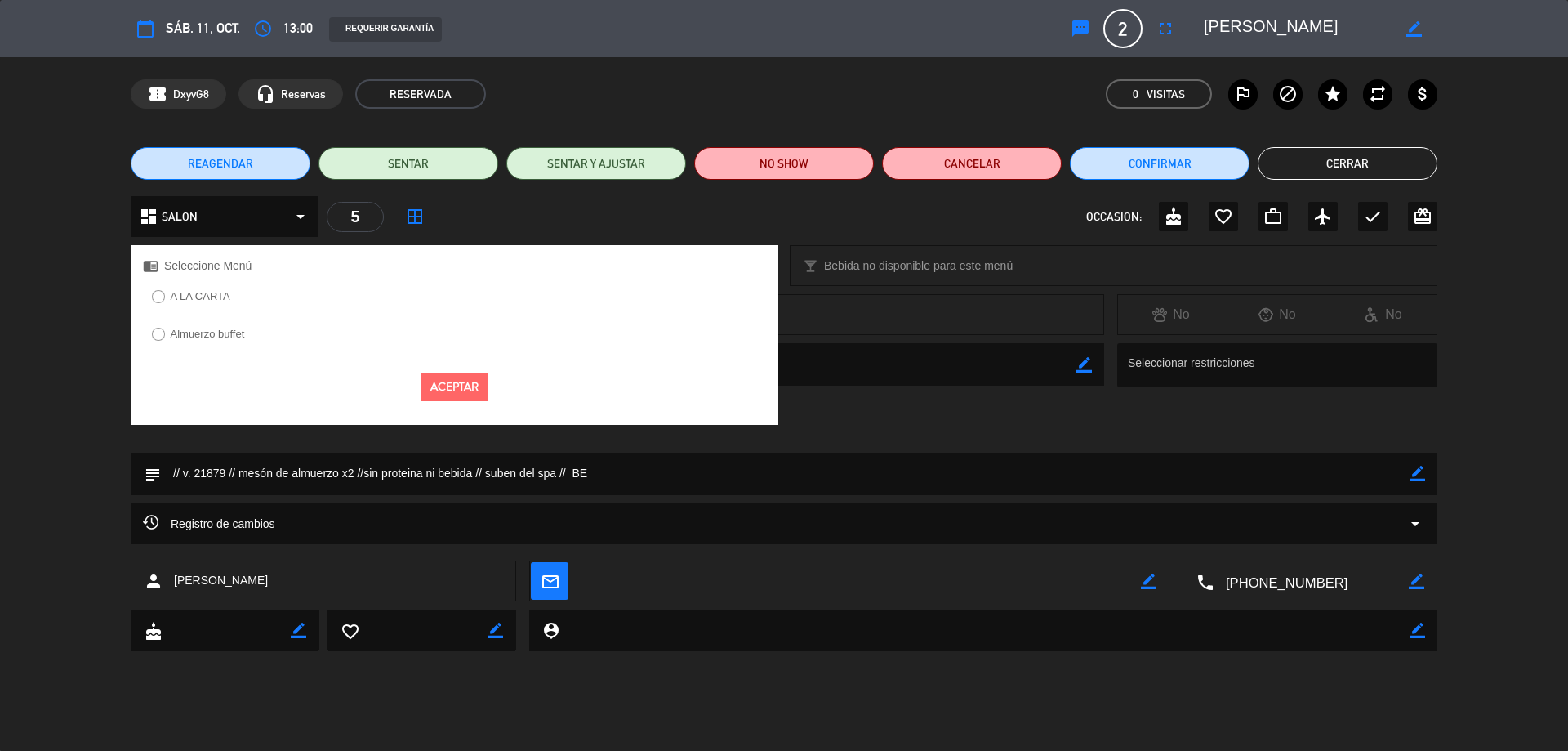
click at [195, 334] on label "Almuerzo buffet" at bounding box center [208, 334] width 75 height 11
click at [454, 389] on button "Aceptar" at bounding box center [455, 386] width 67 height 28
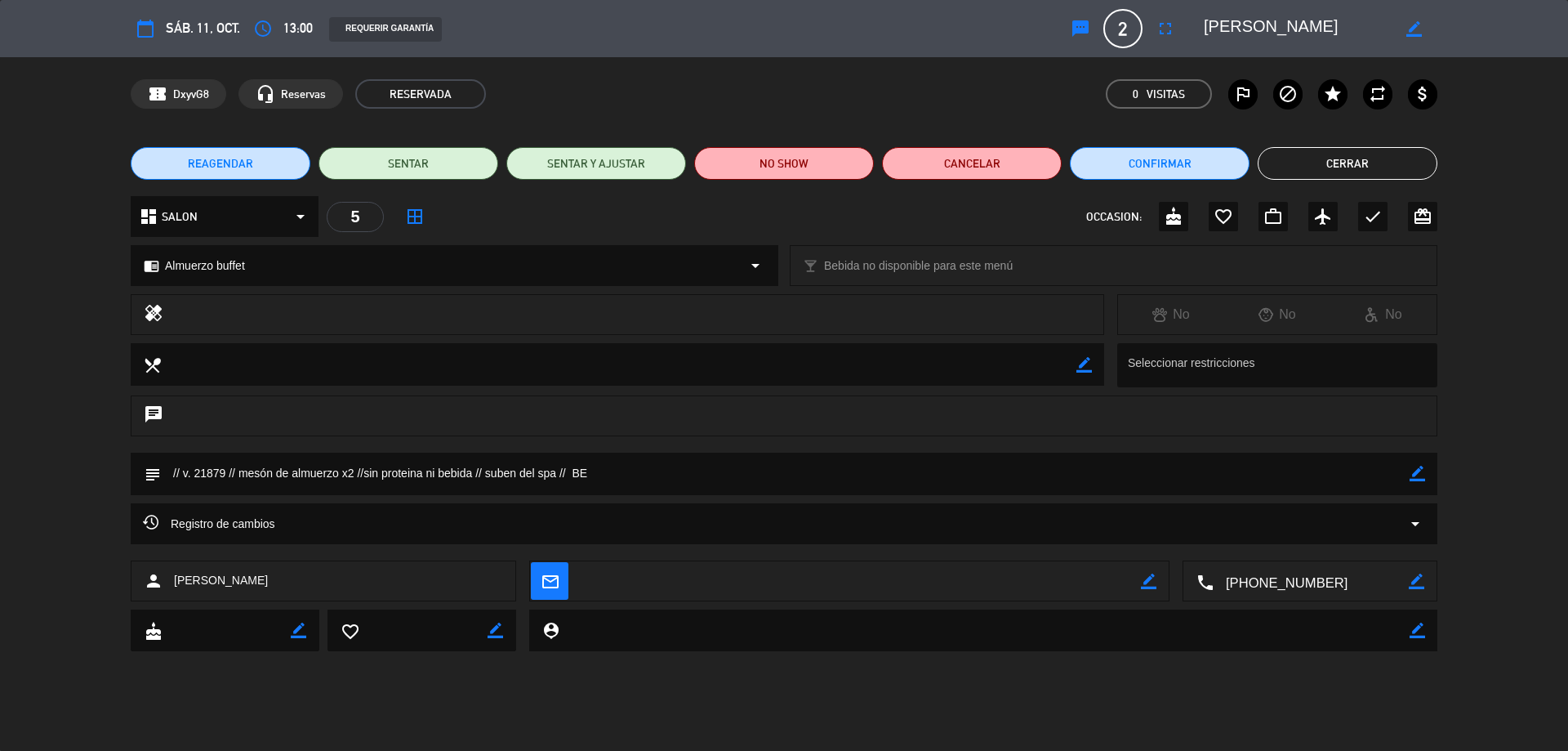
click at [1379, 170] on button "Cerrar" at bounding box center [1347, 163] width 179 height 33
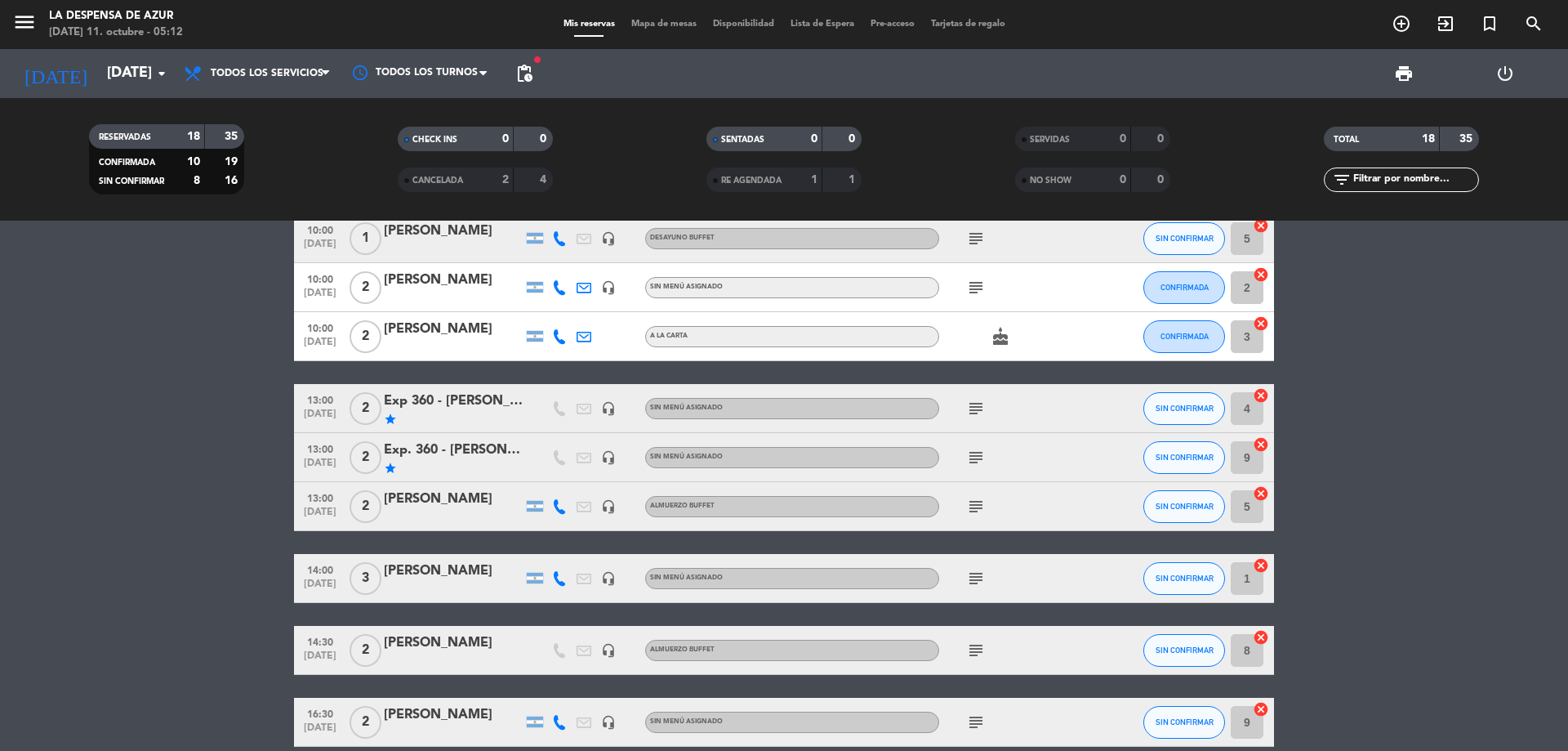
scroll to position [163, 0]
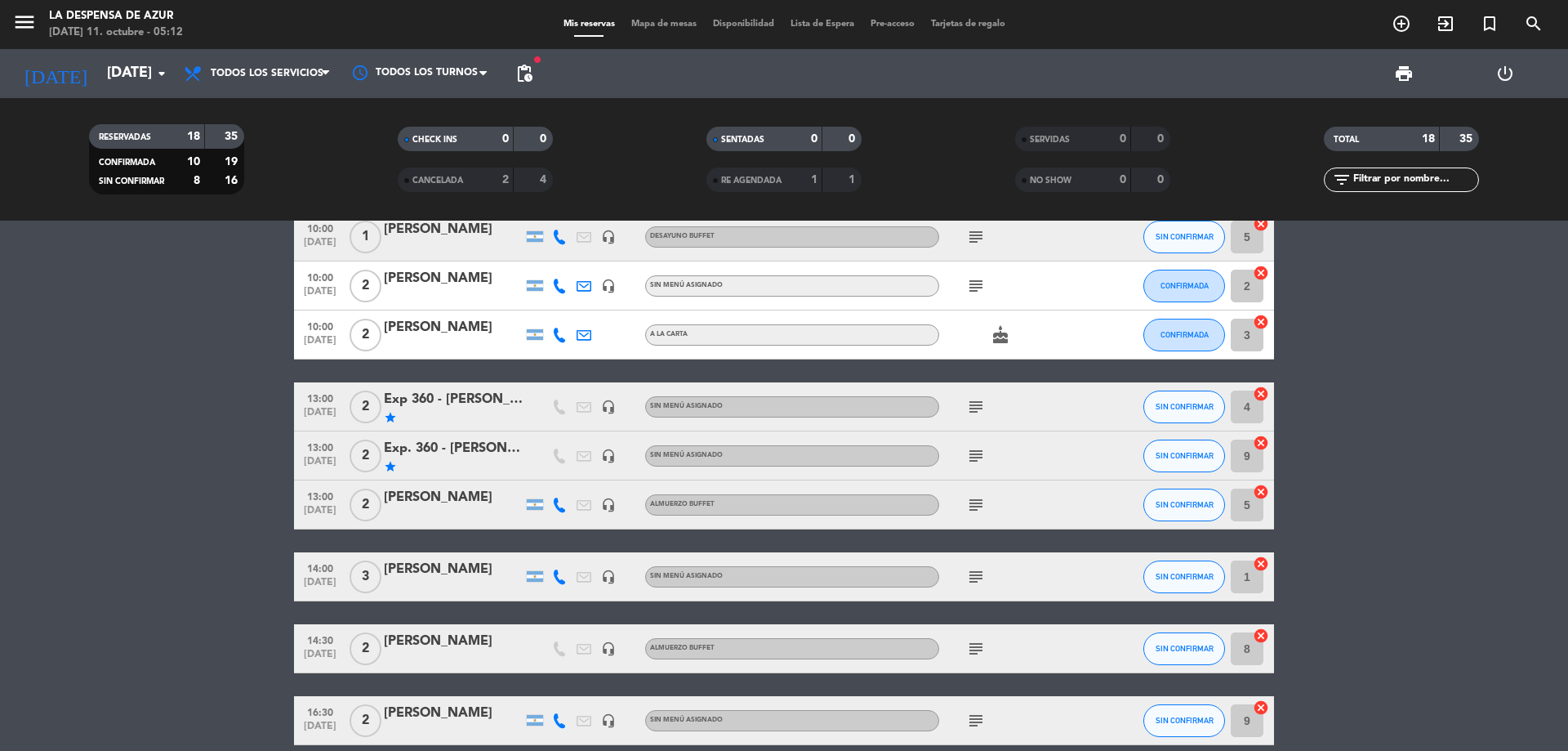
click at [484, 568] on div "[PERSON_NAME]" at bounding box center [453, 569] width 138 height 21
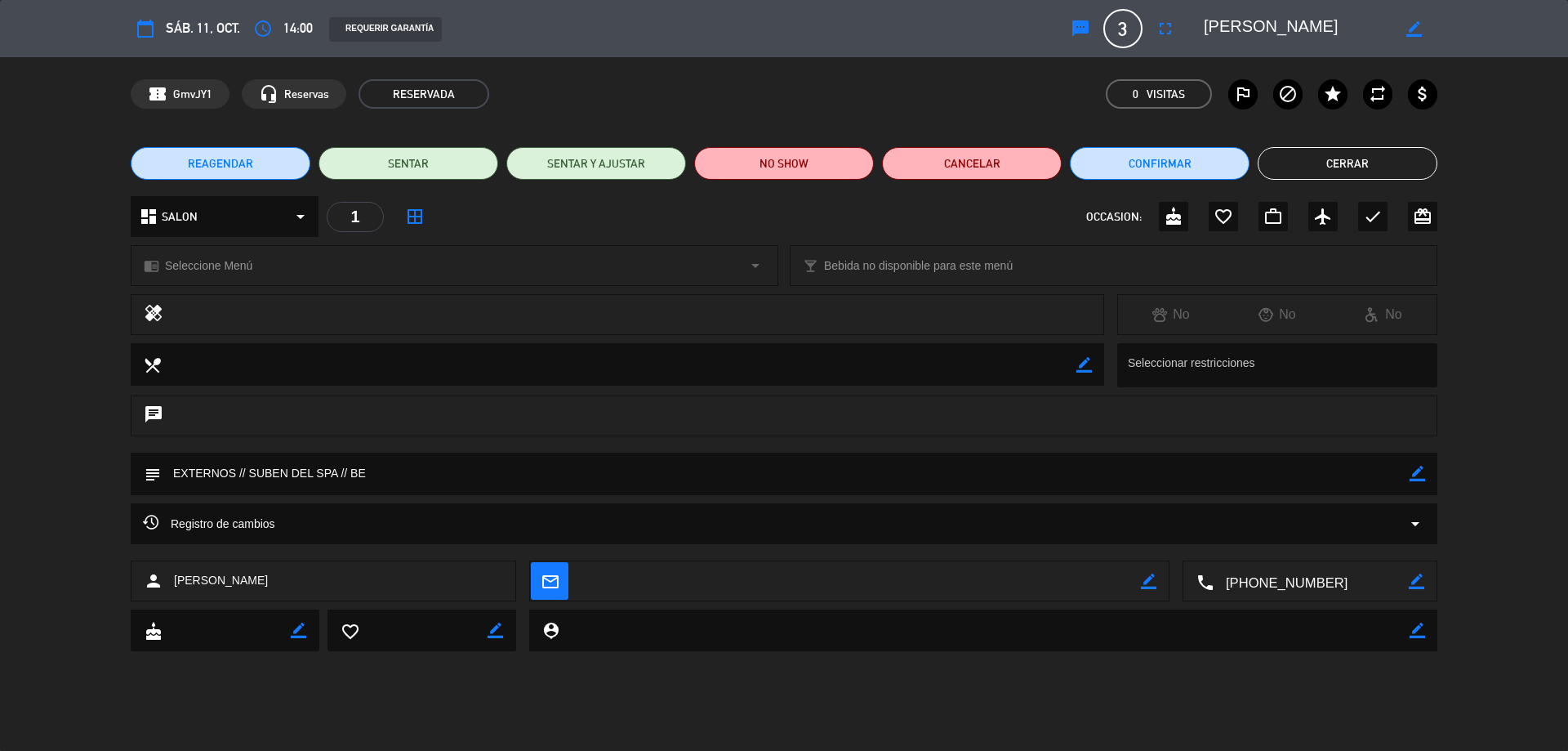
click at [1409, 474] on div "subject border_color" at bounding box center [784, 473] width 1307 height 43
click at [1324, 147] on button "Cerrar" at bounding box center [1347, 163] width 179 height 33
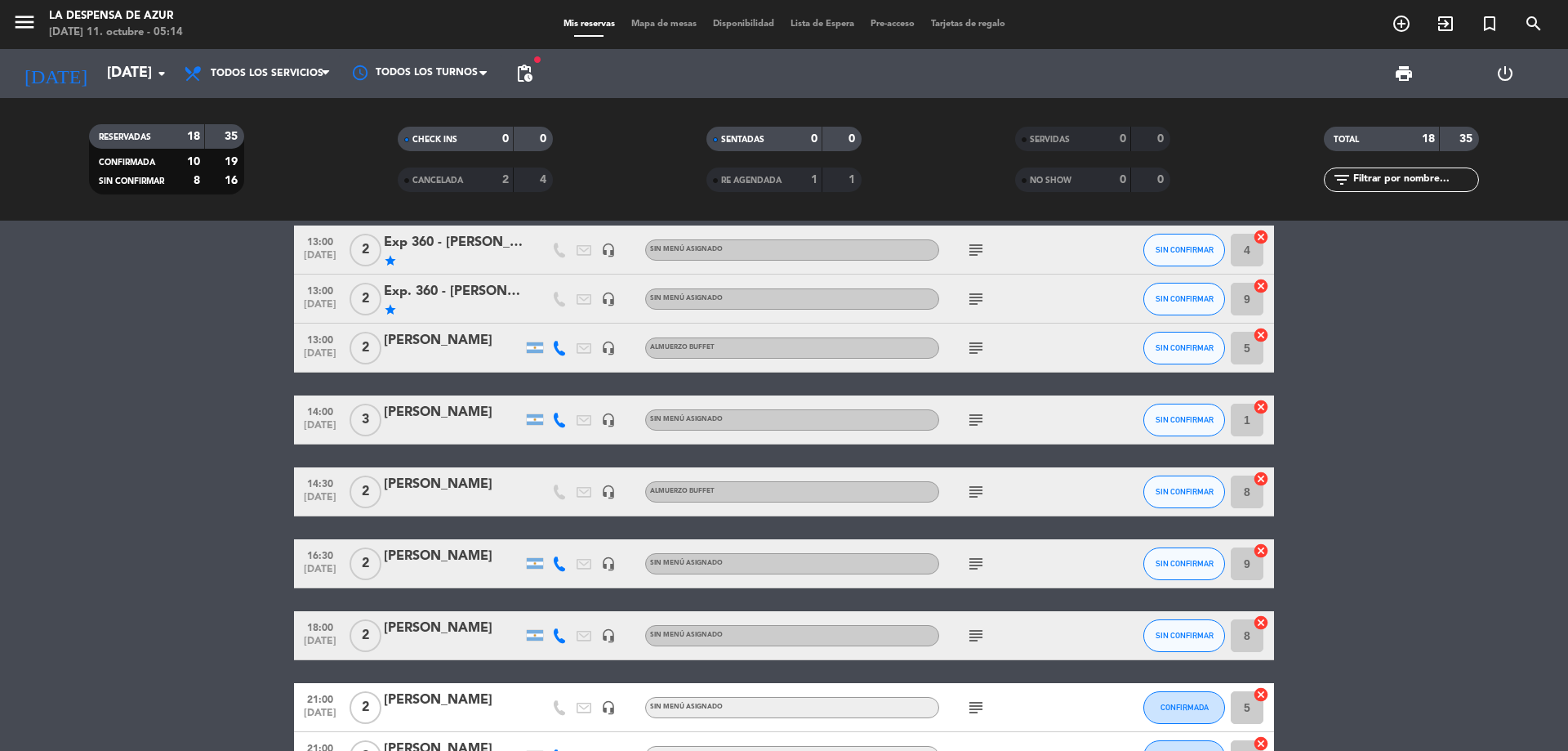
scroll to position [326, 0]
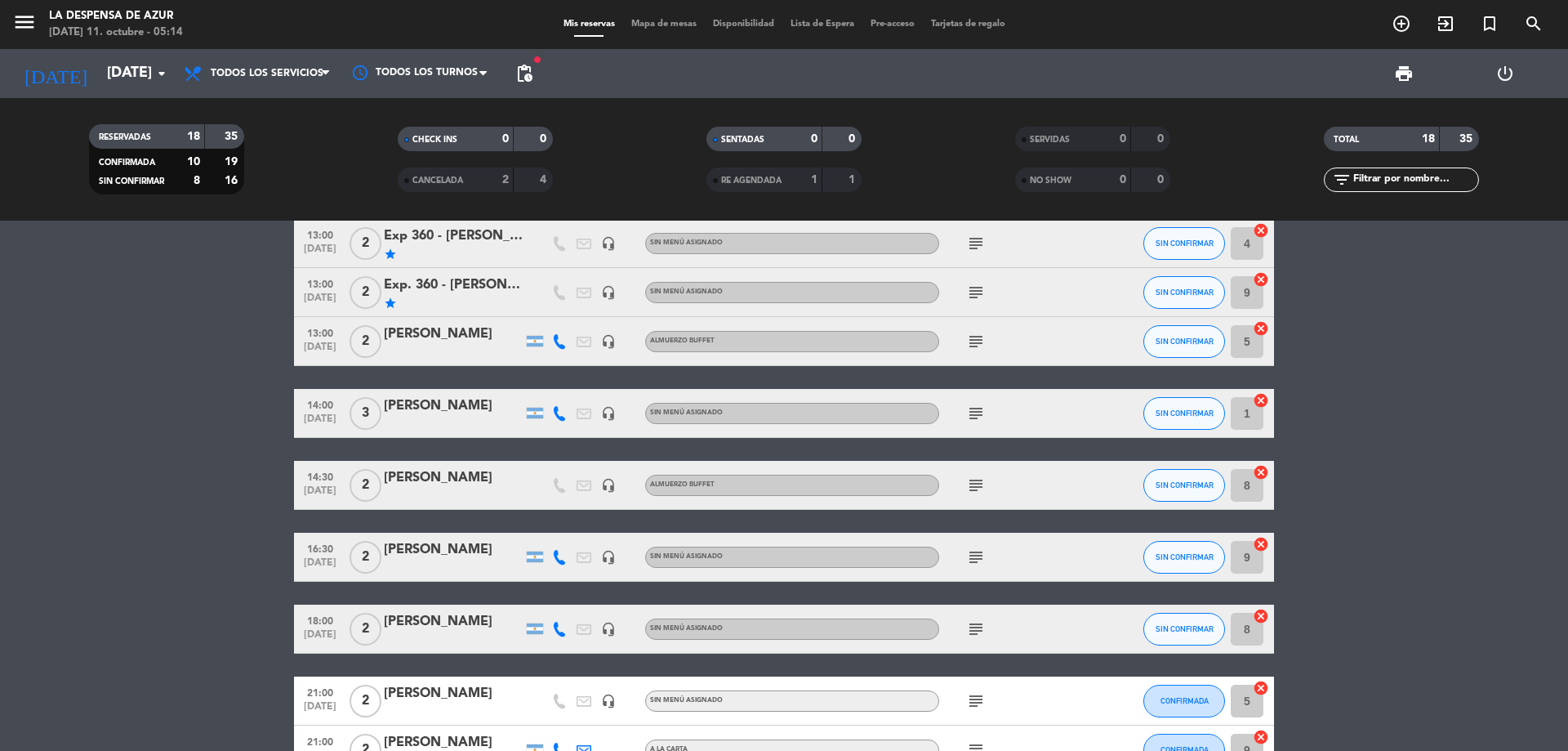
click at [476, 550] on div "[PERSON_NAME]" at bounding box center [453, 549] width 138 height 21
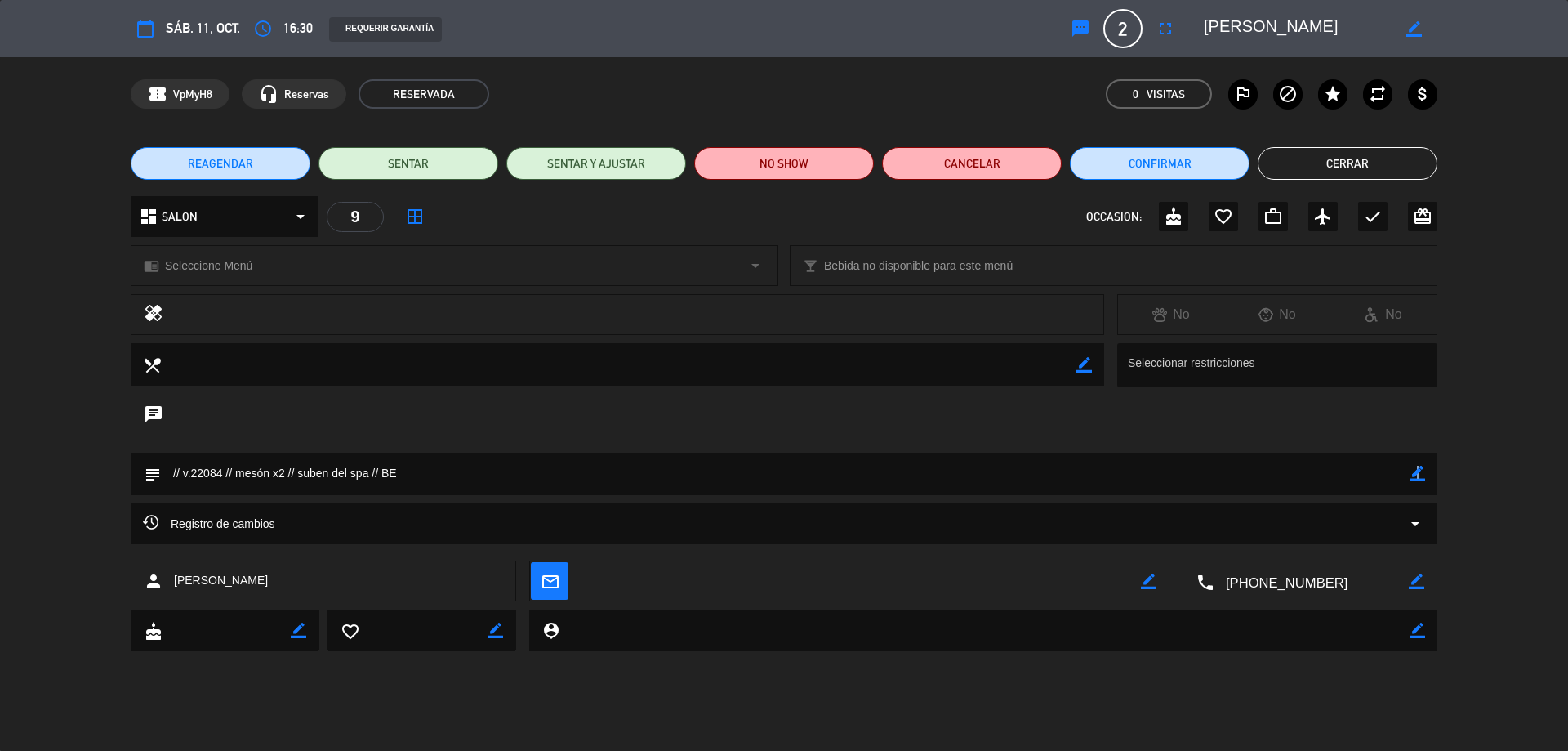
click at [1417, 476] on icon "border_color" at bounding box center [1417, 473] width 15 height 15
click at [236, 473] on textarea at bounding box center [785, 473] width 1248 height 42
type textarea "// v.22084 // Merienda mesón x2 // suben del spa // BE"
click at [243, 277] on div "chrome_reader_mode Seleccione Menú arrow_drop_down" at bounding box center [454, 265] width 646 height 39
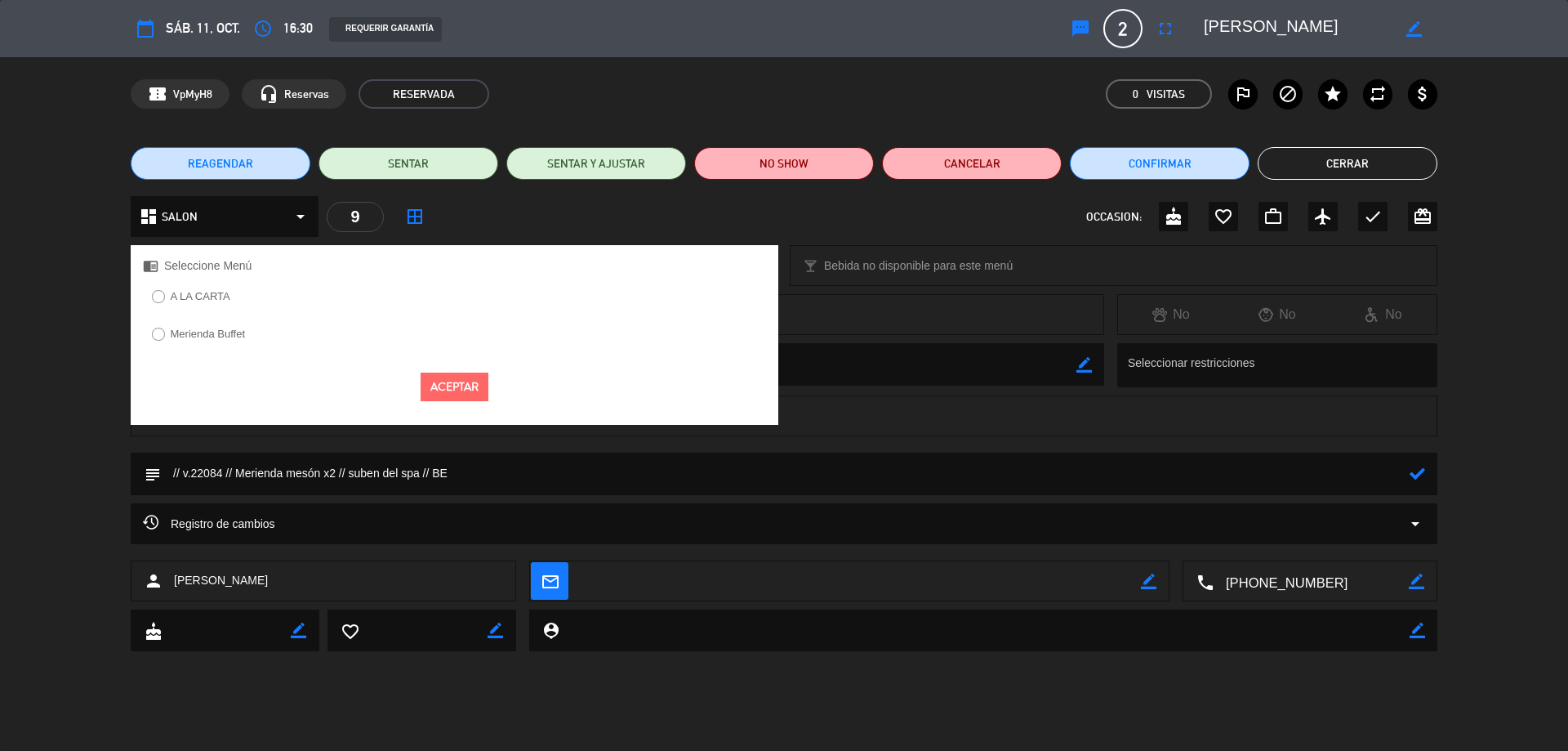
click at [195, 345] on label "Merienda Buffet" at bounding box center [199, 336] width 111 height 26
click at [436, 385] on button "Aceptar" at bounding box center [455, 386] width 67 height 28
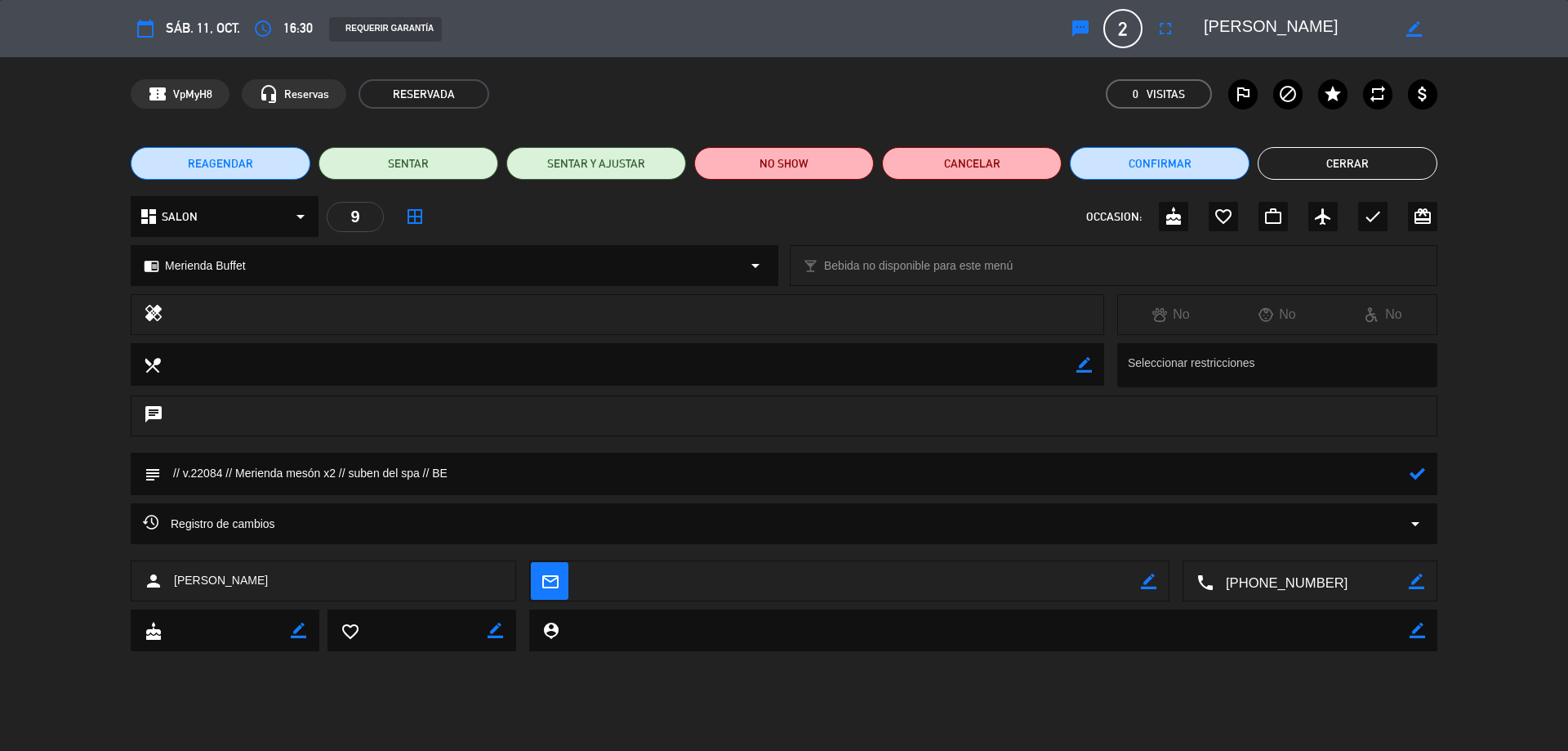
click at [1411, 481] on icon at bounding box center [1417, 473] width 15 height 15
click at [1344, 169] on button "Cerrar" at bounding box center [1347, 163] width 179 height 33
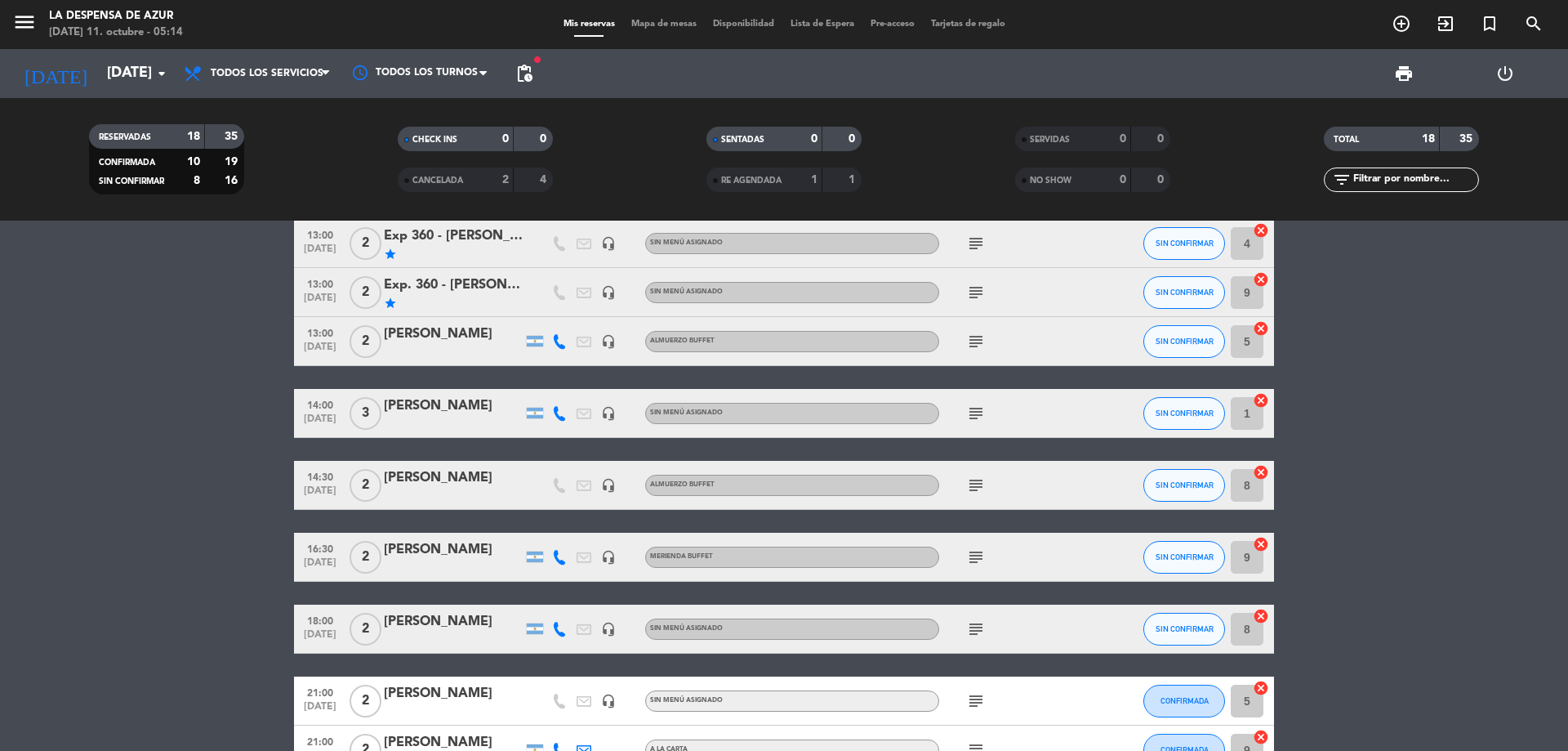
click at [441, 624] on div "[PERSON_NAME]" at bounding box center [453, 621] width 138 height 21
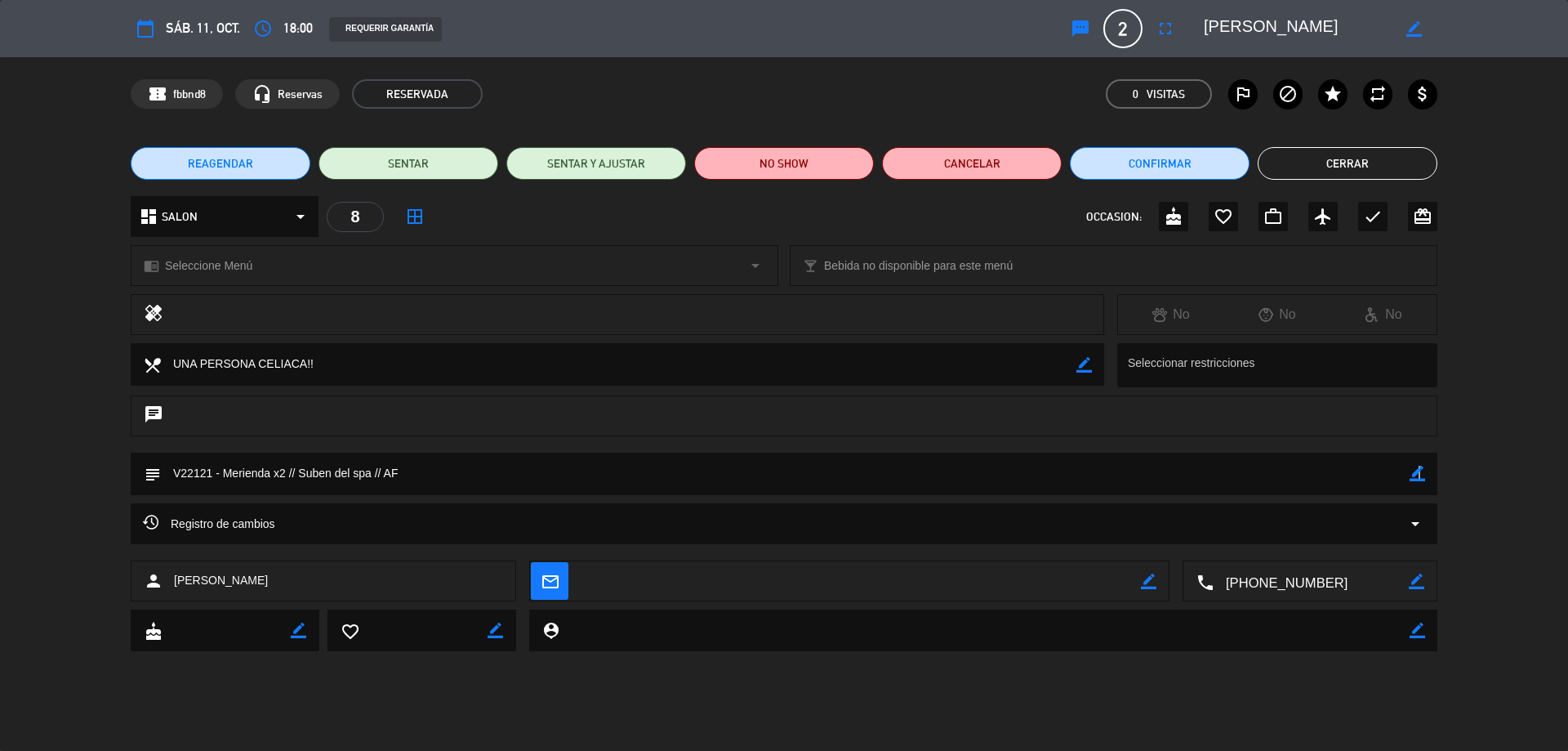
click at [1419, 480] on icon "border_color" at bounding box center [1417, 473] width 15 height 15
click at [224, 468] on textarea at bounding box center [785, 473] width 1248 height 42
click at [306, 283] on div "chrome_reader_mode Seleccione Menú arrow_drop_down" at bounding box center [454, 265] width 646 height 39
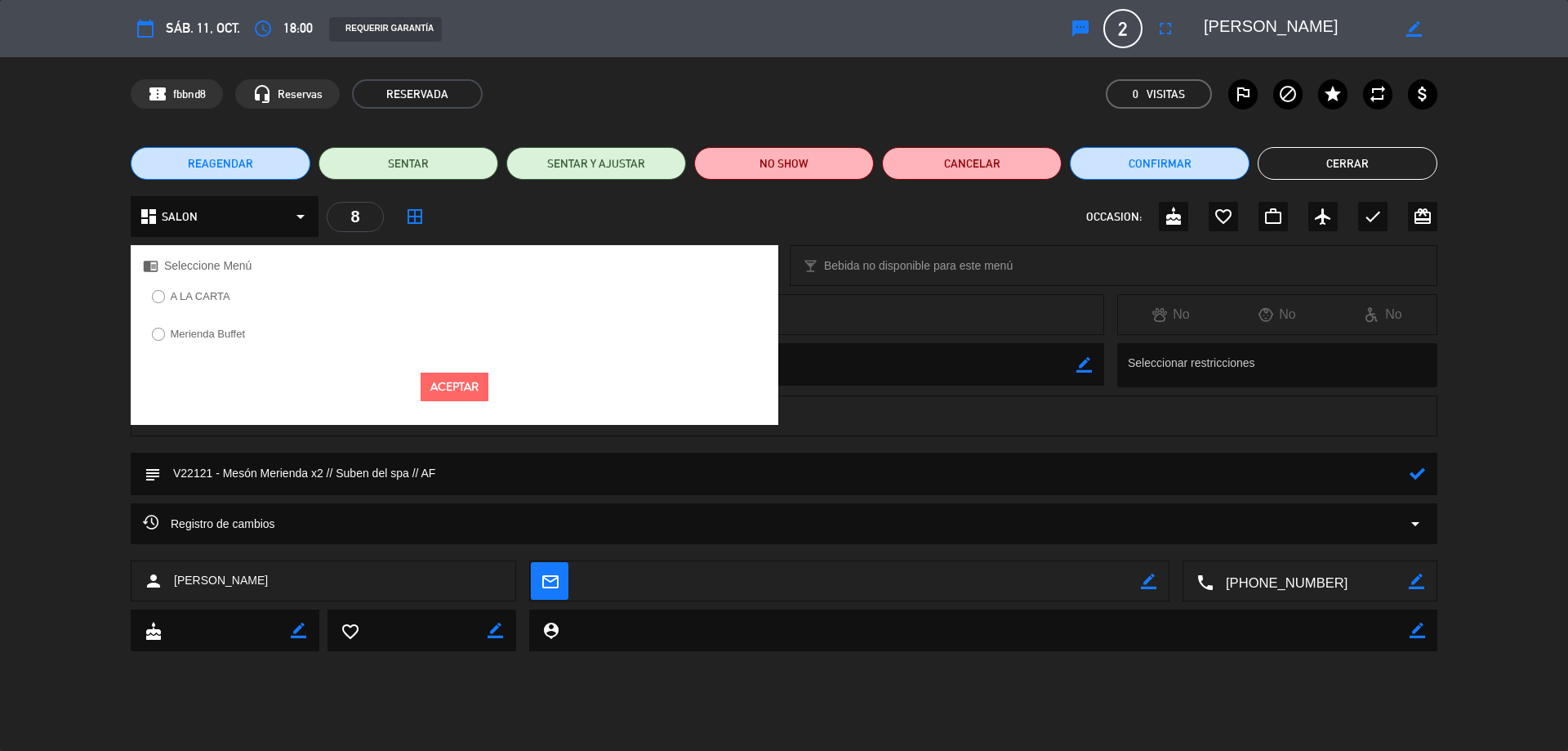
click at [265, 337] on div "Merienda Buffet" at bounding box center [454, 339] width 648 height 32
click at [242, 334] on label "Merienda Buffet" at bounding box center [208, 334] width 75 height 11
click at [452, 396] on button "Aceptar" at bounding box center [455, 386] width 67 height 28
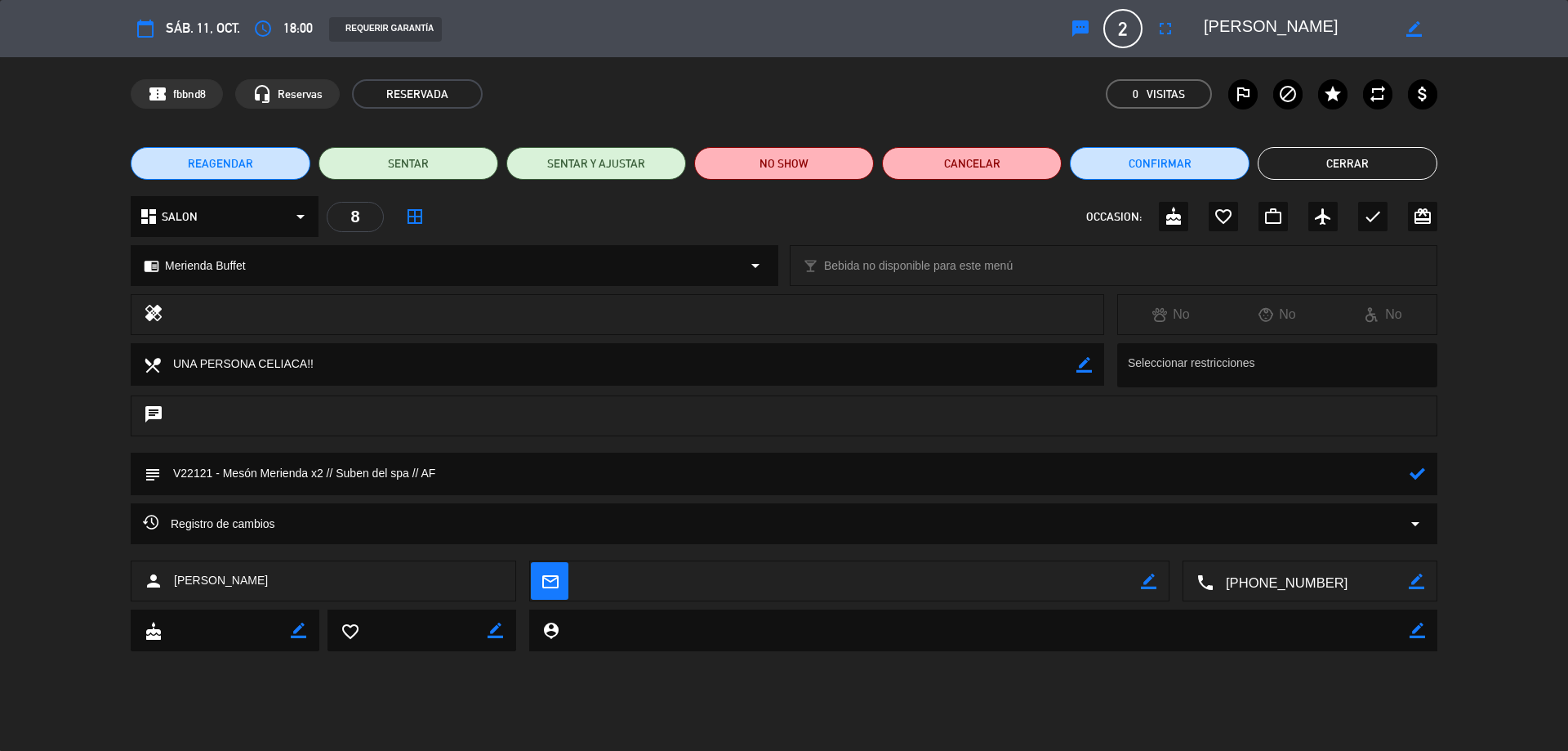
click at [333, 360] on textarea at bounding box center [619, 364] width 916 height 42
click at [743, 472] on textarea at bounding box center [785, 473] width 1248 height 42
type textarea "V22121 - Mesón Merienda x2 // Suben del spa // AF // UNA PERSONA ES CELIACA!!"
click at [1412, 483] on div at bounding box center [1417, 473] width 15 height 43
click at [1415, 473] on icon at bounding box center [1417, 473] width 15 height 15
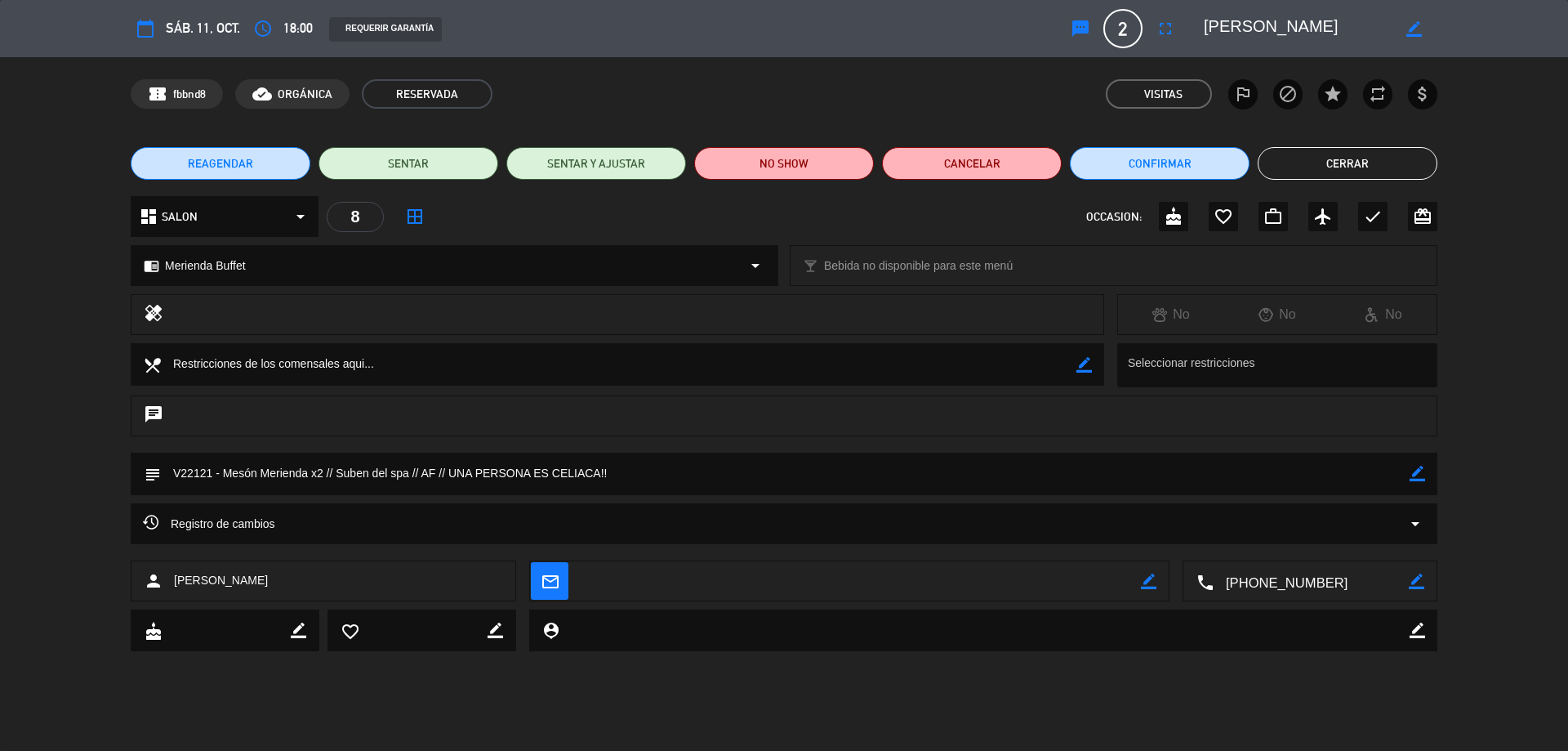
click at [1320, 163] on button "Cerrar" at bounding box center [1347, 163] width 179 height 33
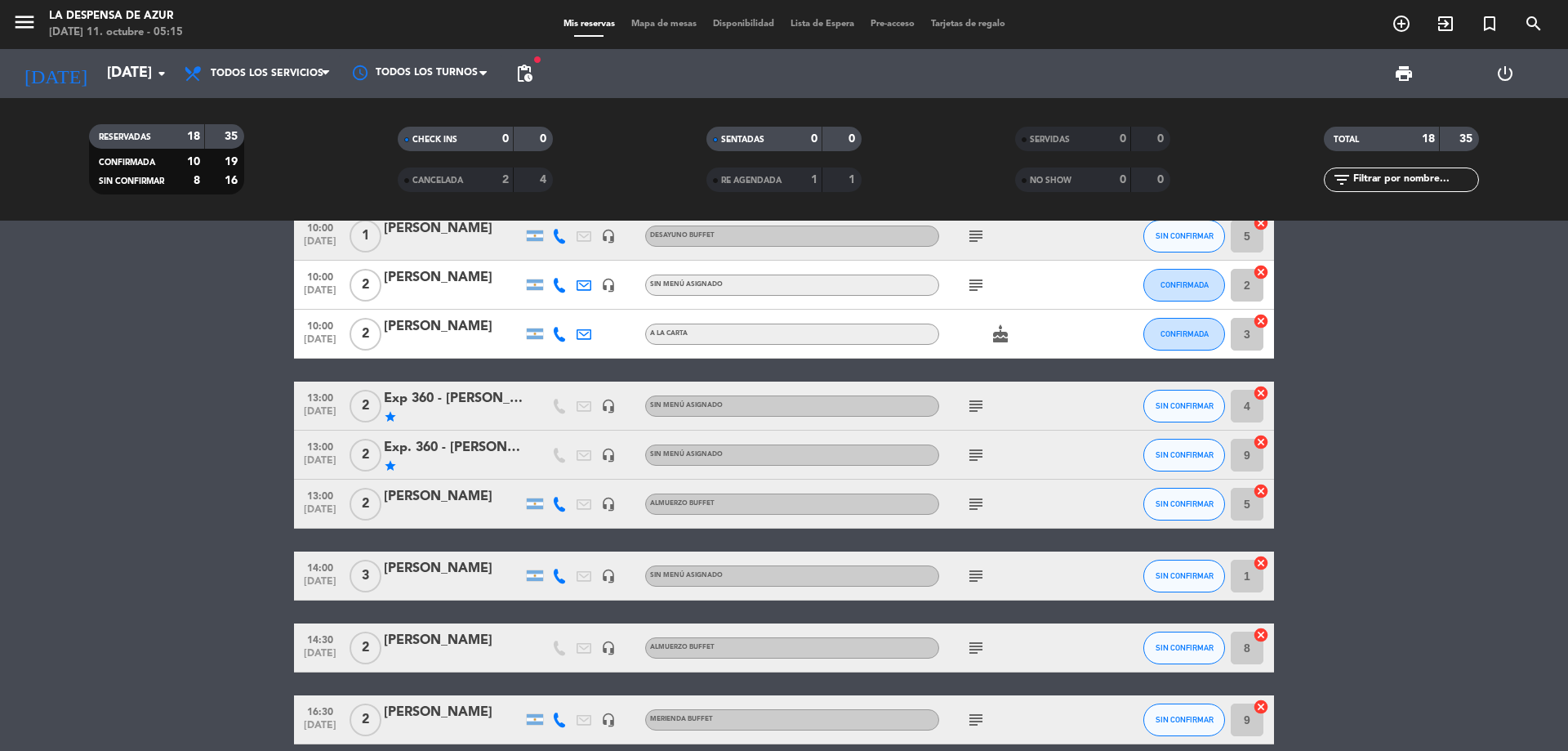
scroll to position [163, 0]
click at [477, 405] on div "Exp 360 - [PERSON_NAME] y [PERSON_NAME]" at bounding box center [453, 399] width 138 height 21
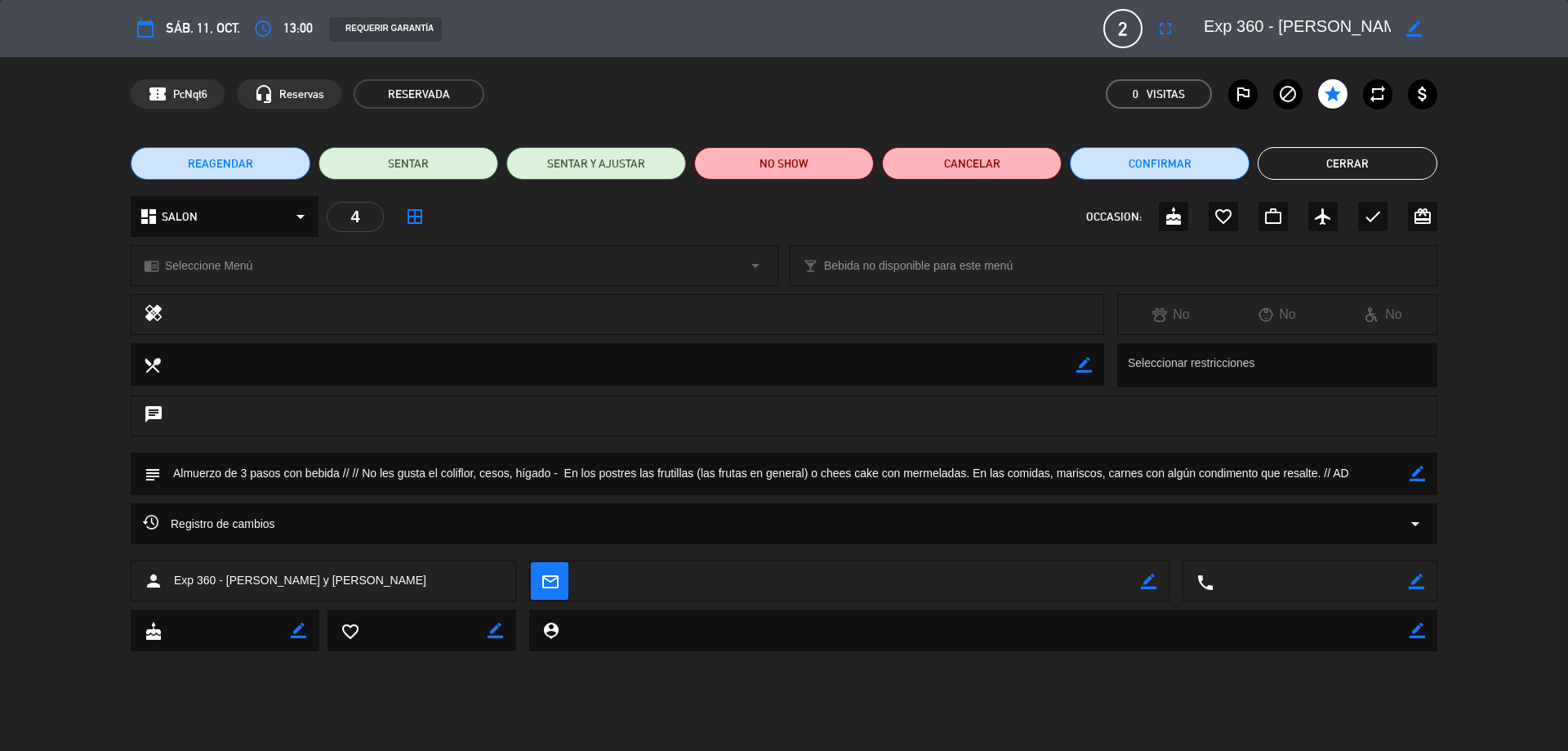
click at [1329, 161] on button "Cerrar" at bounding box center [1347, 163] width 179 height 33
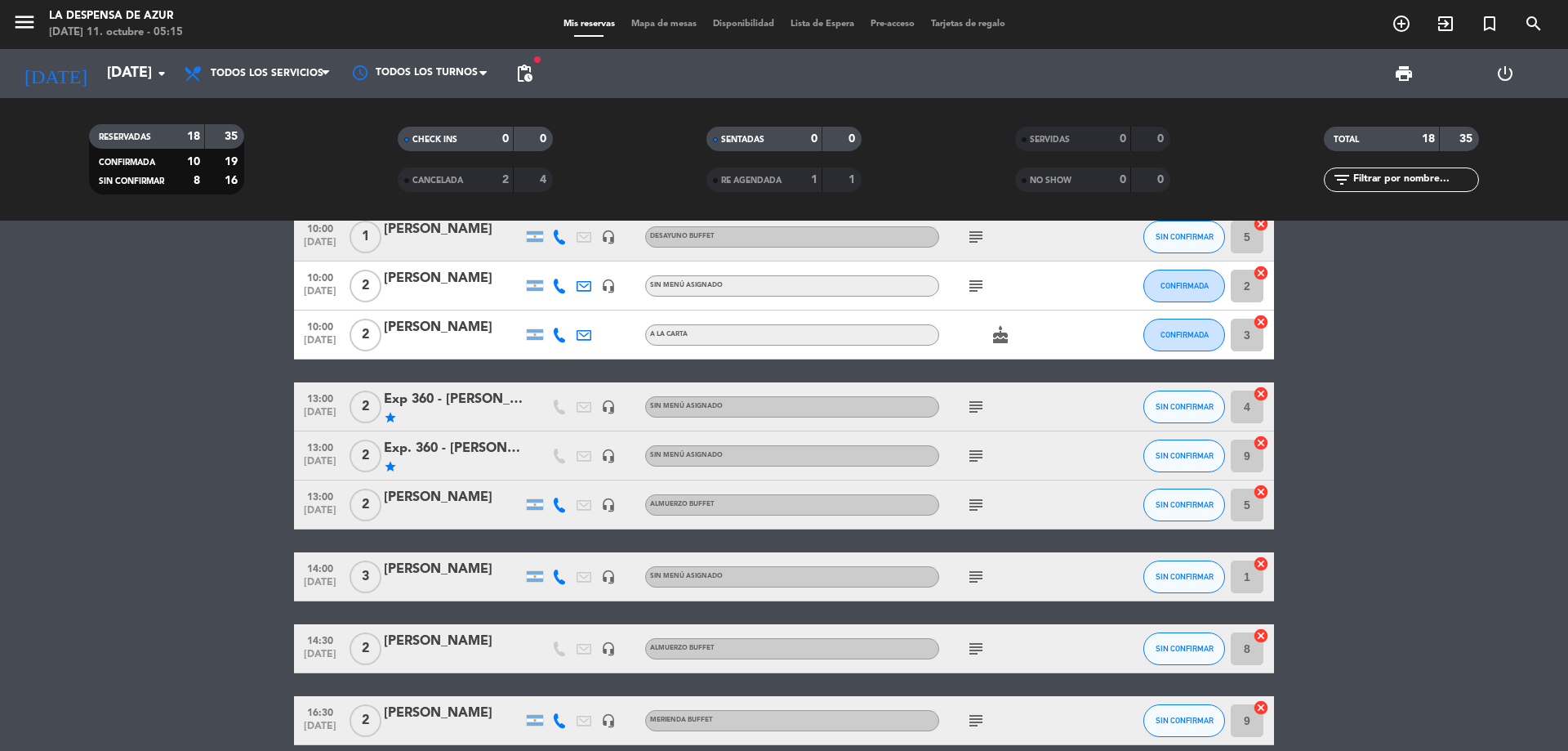
click at [492, 445] on div "Exp. 360 - [PERSON_NAME] y [PERSON_NAME]" at bounding box center [453, 448] width 138 height 21
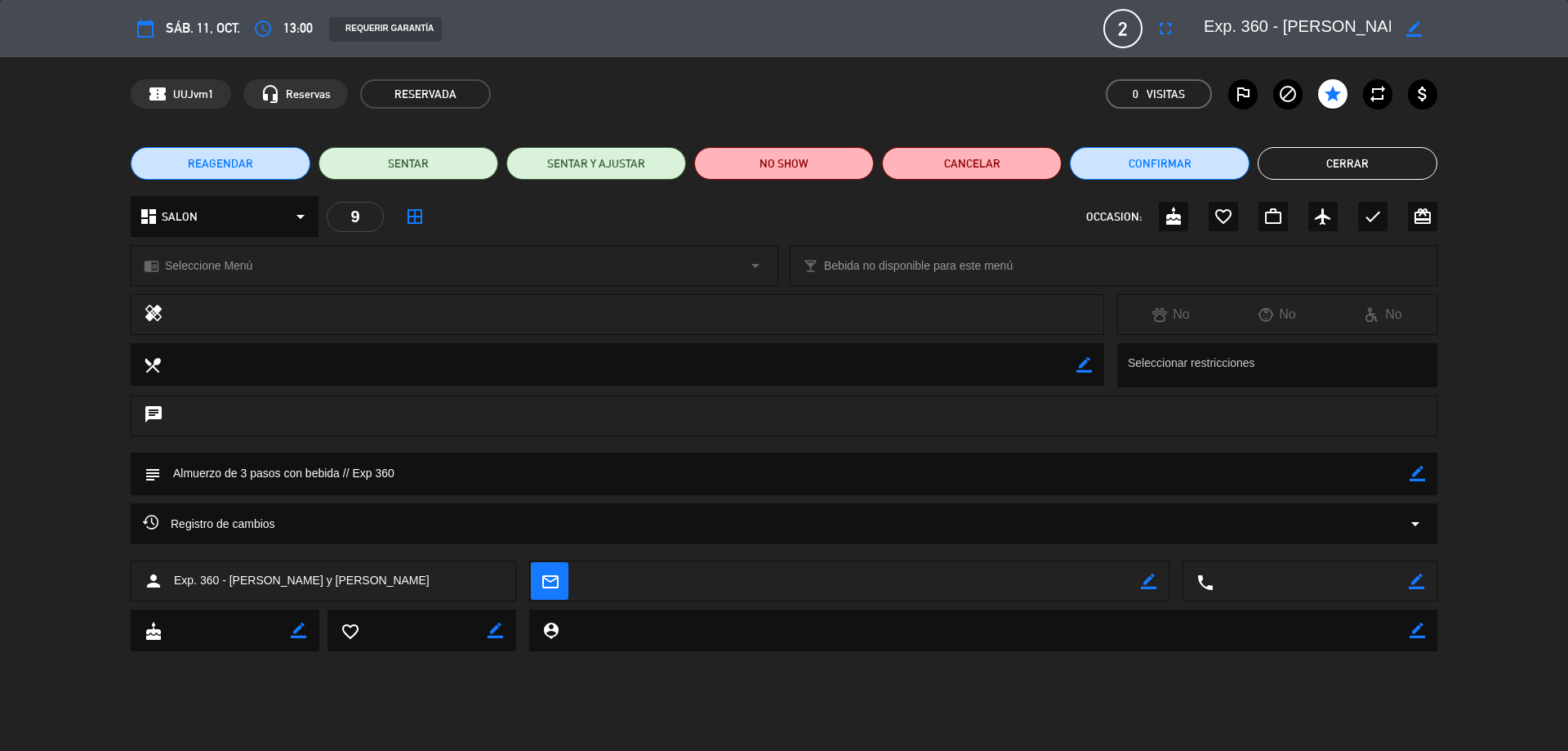
click at [1414, 473] on icon "border_color" at bounding box center [1417, 473] width 15 height 15
click at [339, 475] on textarea at bounding box center [785, 473] width 1248 height 42
click at [611, 480] on textarea at bounding box center [785, 473] width 1248 height 42
paste textarea "En cuanto a comida, prefieren la tradicional. Italiana. Mariscos y pescados. Es…"
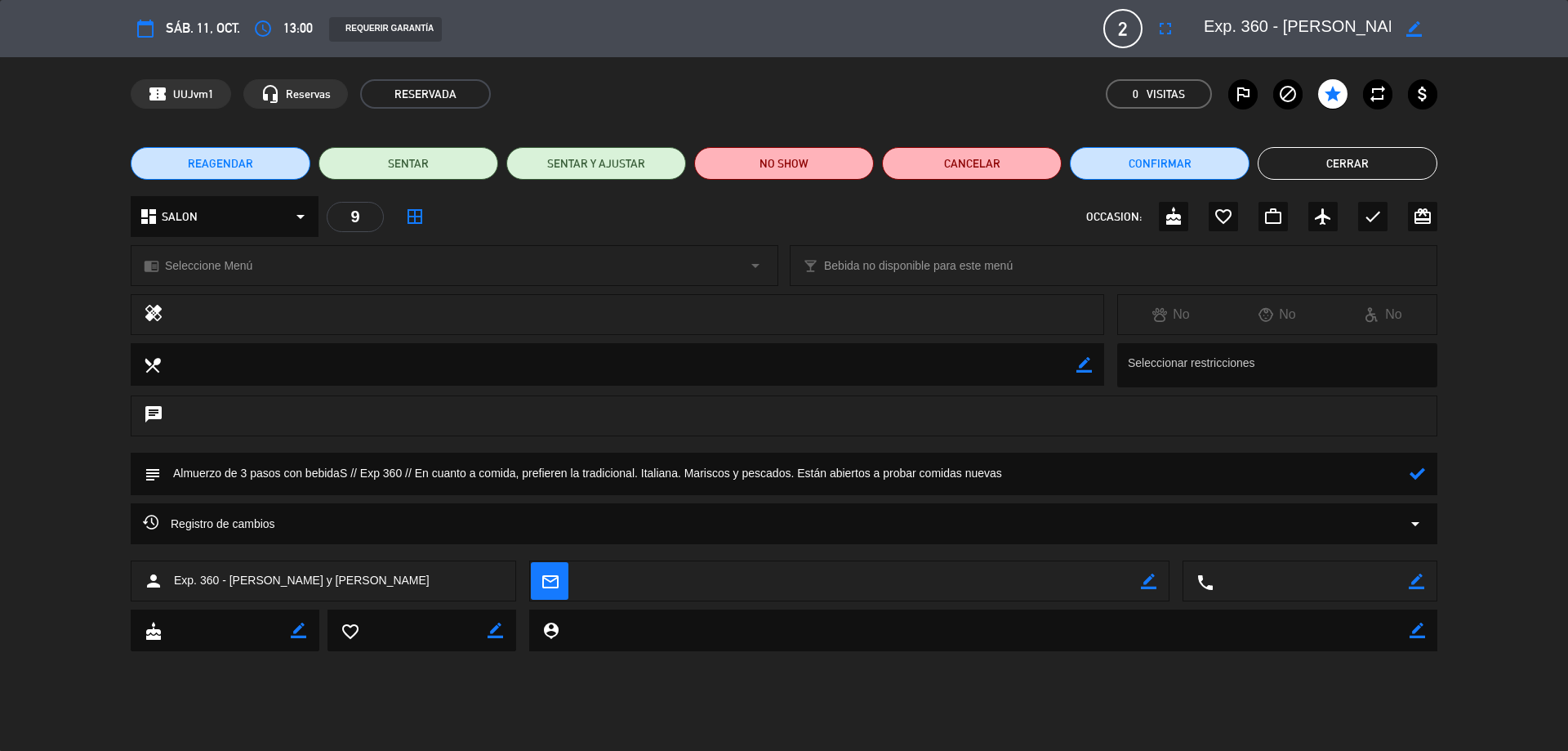
click at [348, 463] on textarea at bounding box center [785, 473] width 1248 height 42
type textarea "Almuerzo de 3 pasos con bebidas // Exp 360 // En cuanto a comida, prefieren la …"
click at [1422, 471] on icon at bounding box center [1417, 473] width 15 height 15
click at [1349, 165] on button "Cerrar" at bounding box center [1347, 163] width 179 height 33
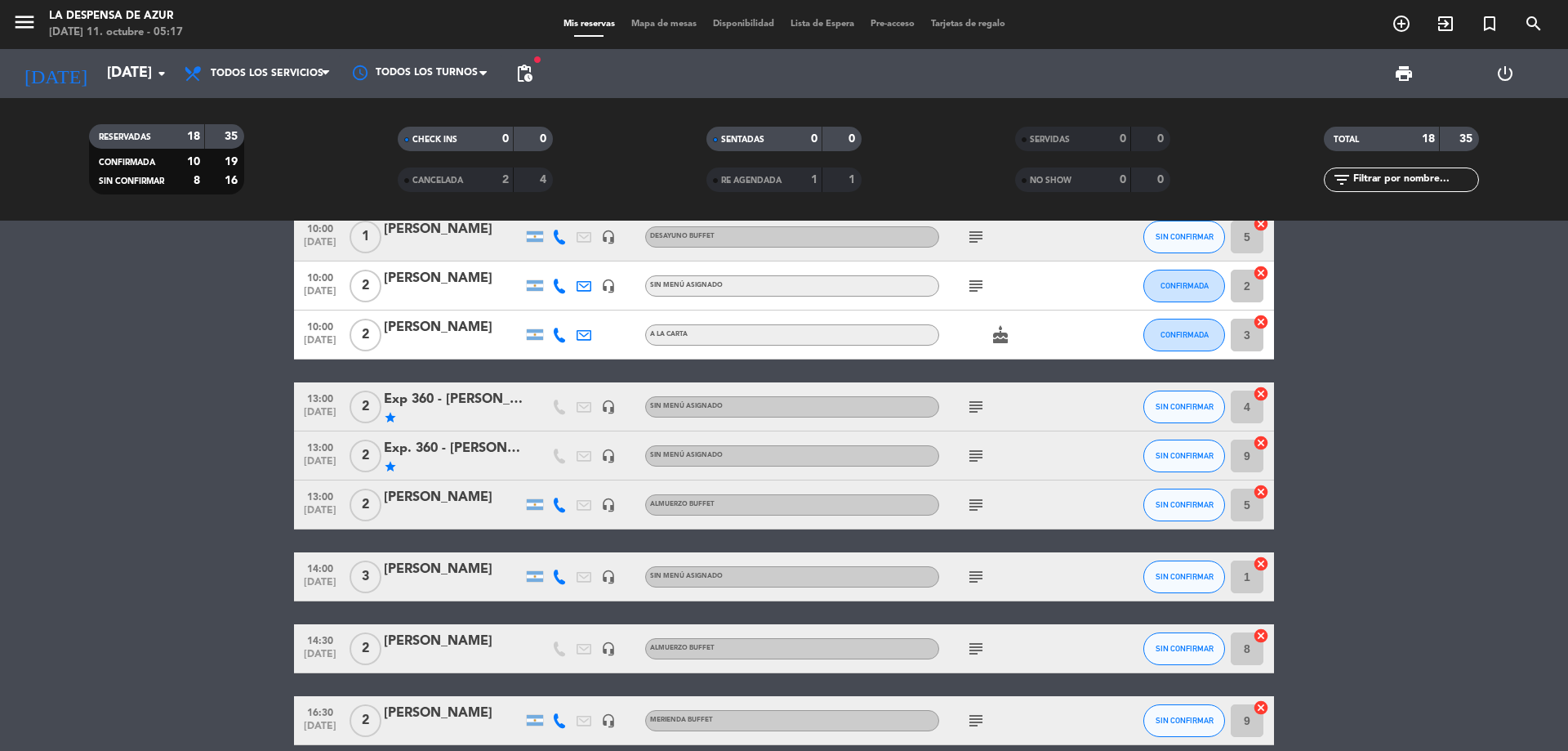
click at [471, 397] on div "Exp 360 - [PERSON_NAME] y [PERSON_NAME]" at bounding box center [453, 399] width 138 height 21
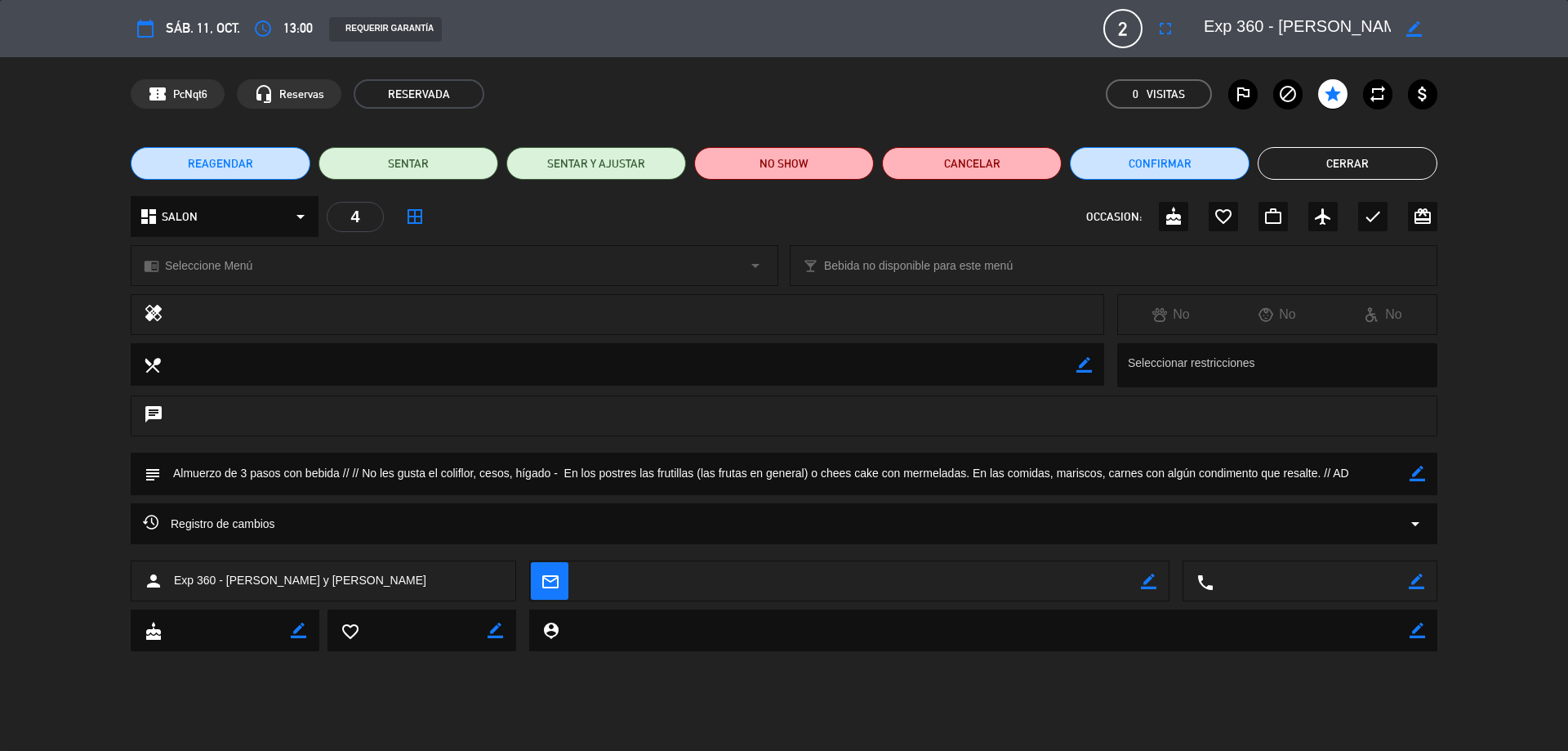
click at [1306, 170] on button "Cerrar" at bounding box center [1347, 163] width 179 height 33
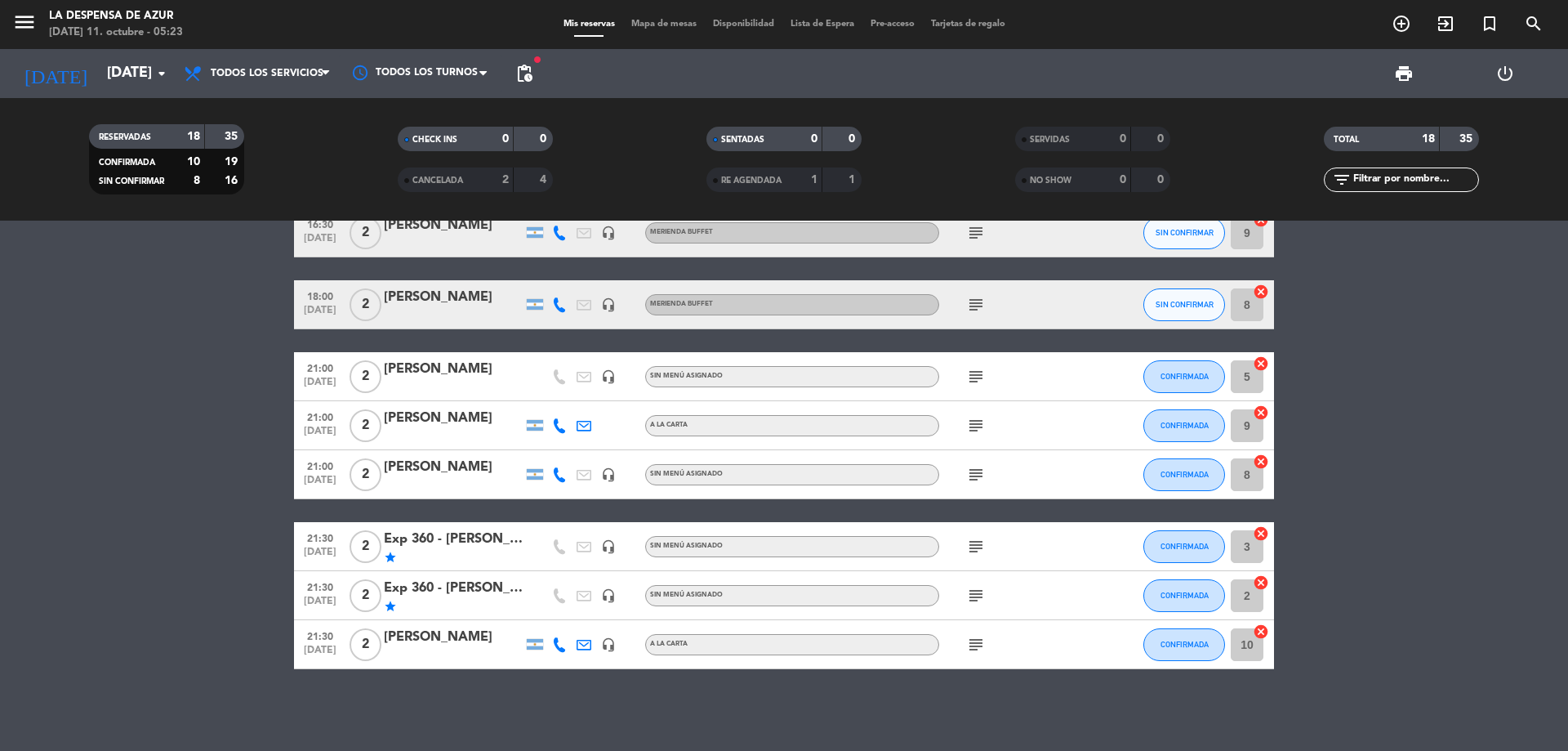
scroll to position [570, 0]
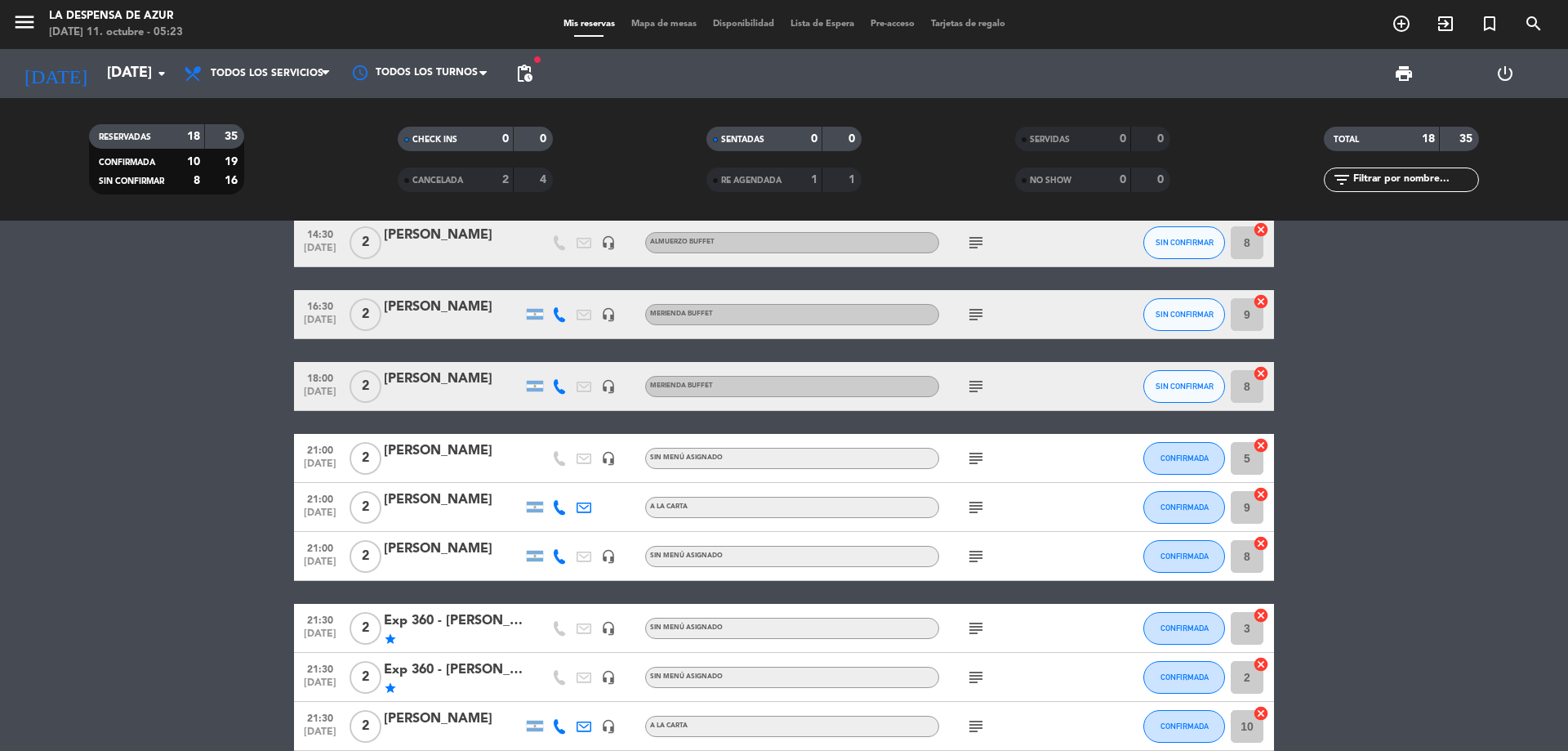
click at [447, 497] on div "[PERSON_NAME]" at bounding box center [453, 499] width 138 height 21
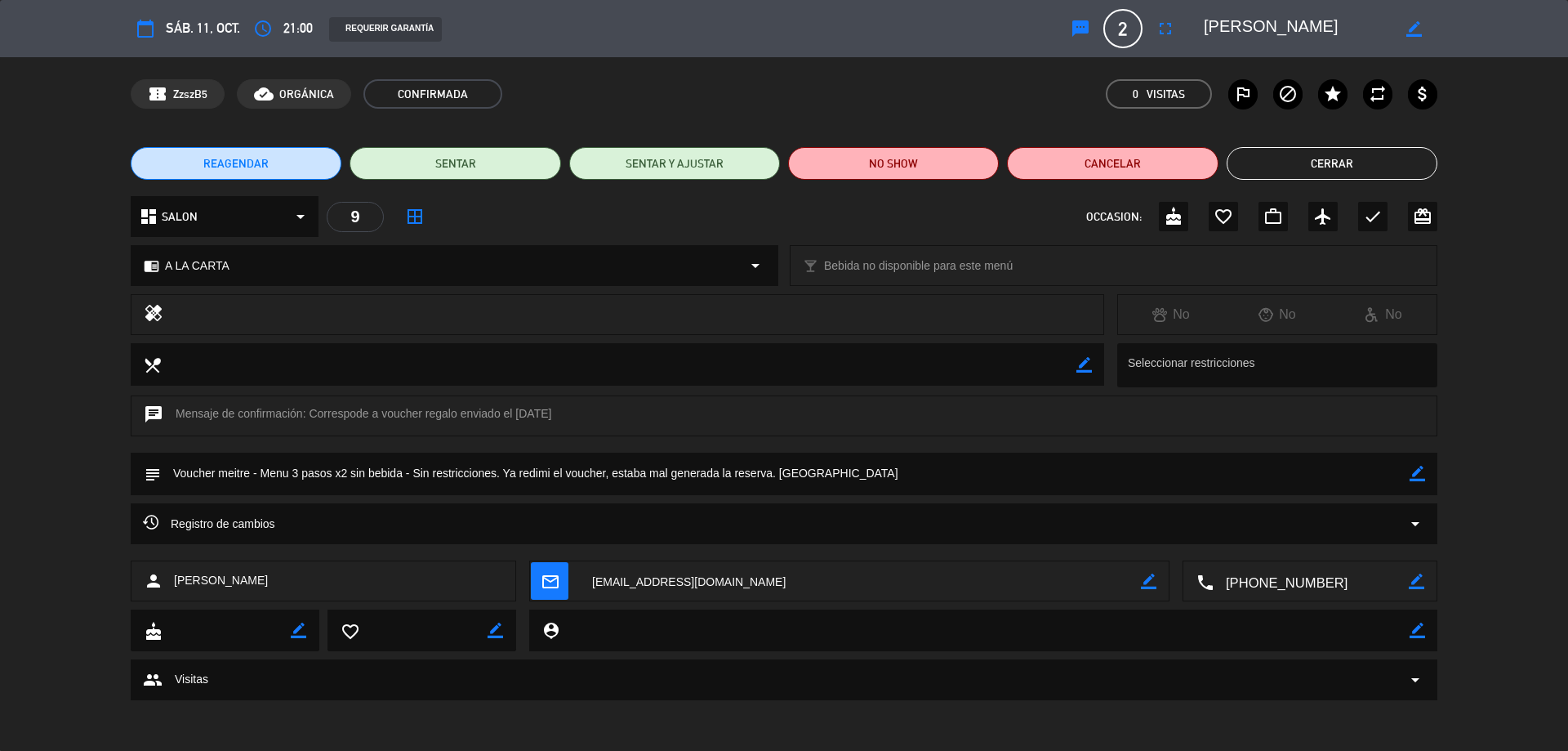
drag, startPoint x: 1309, startPoint y: 160, endPoint x: 1017, endPoint y: 18, distance: 324.7
click at [1309, 161] on button "Cerrar" at bounding box center [1331, 163] width 210 height 33
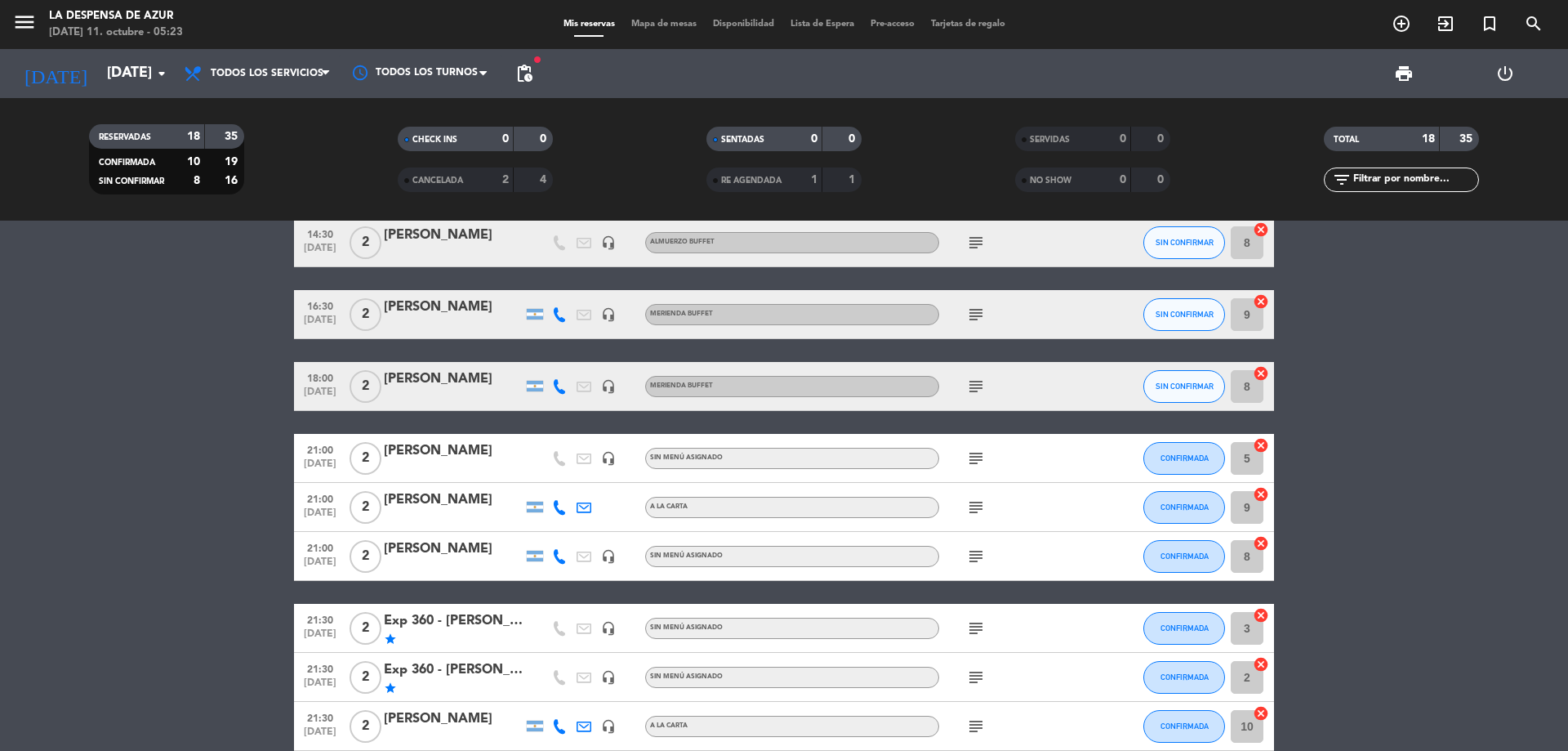
click at [474, 446] on div "[PERSON_NAME]" at bounding box center [453, 450] width 138 height 21
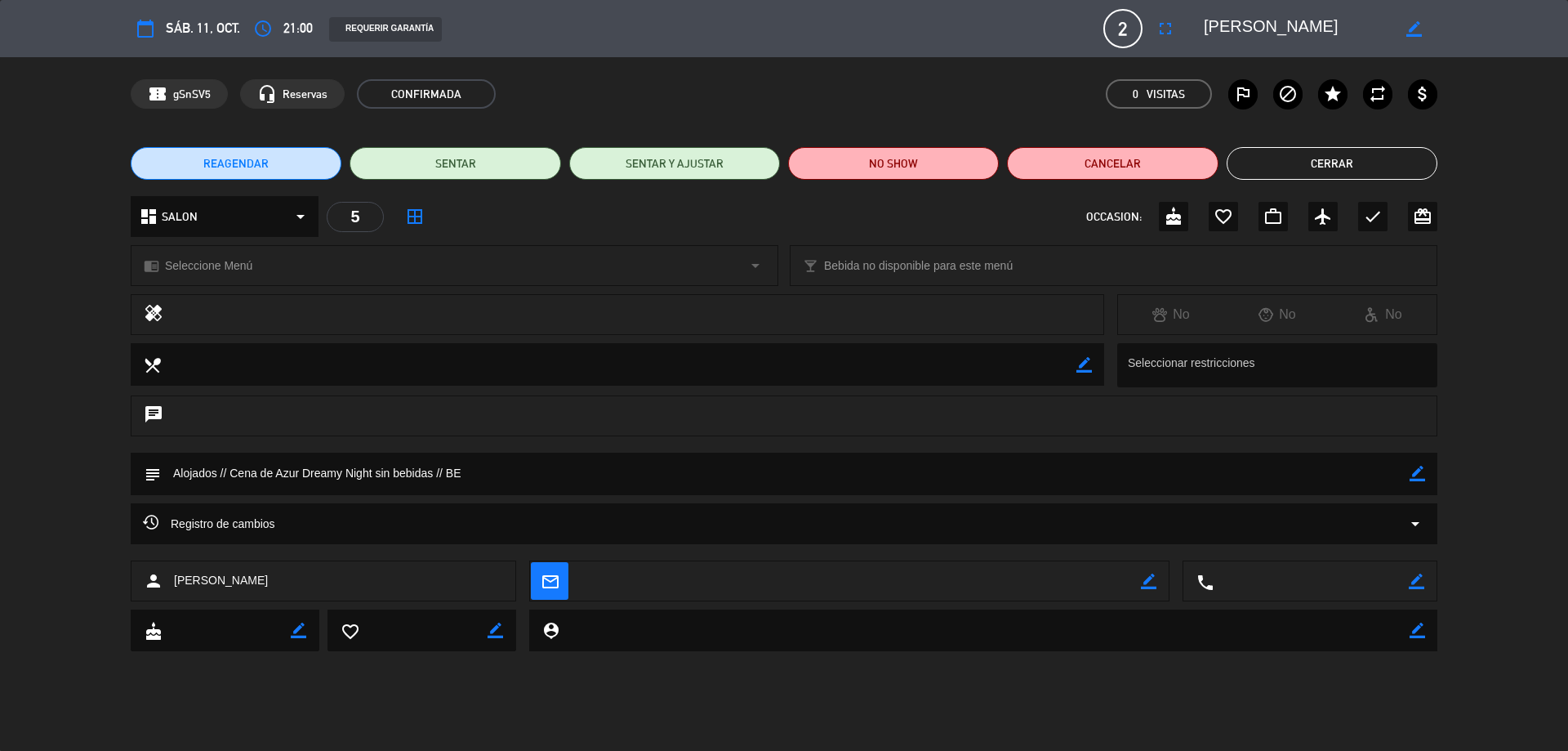
click at [1419, 478] on icon "border_color" at bounding box center [1417, 473] width 15 height 15
click at [374, 468] on textarea at bounding box center [785, 473] width 1248 height 42
type textarea "Alojados // Cena de Azur Dreamy Night // 3 PASOS X 2 sin bebidas // BE"
click at [1411, 476] on icon at bounding box center [1417, 473] width 15 height 15
click at [1278, 173] on button "Cerrar" at bounding box center [1331, 163] width 210 height 33
